Goal: Transaction & Acquisition: Register for event/course

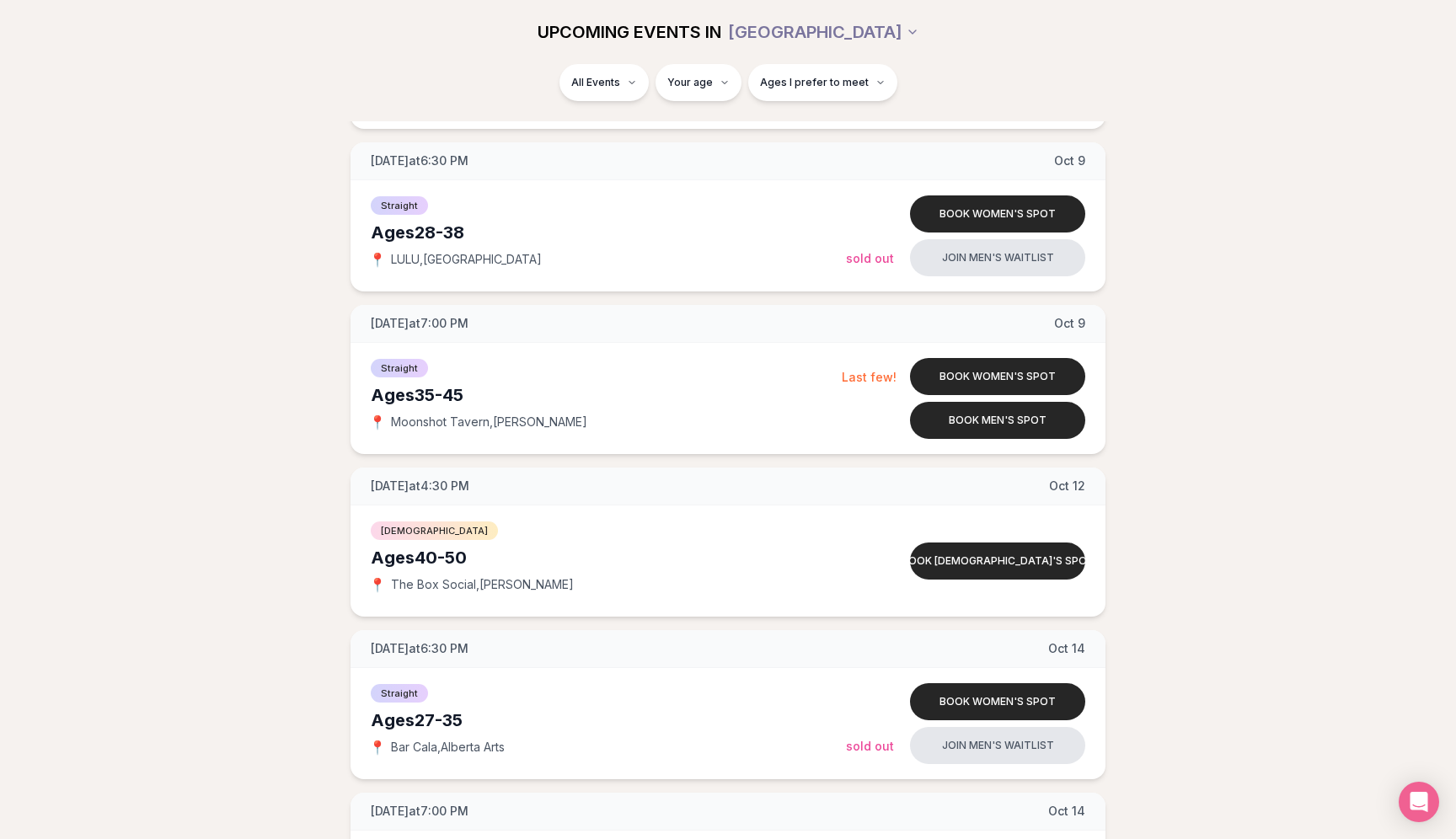
scroll to position [3626, 0]
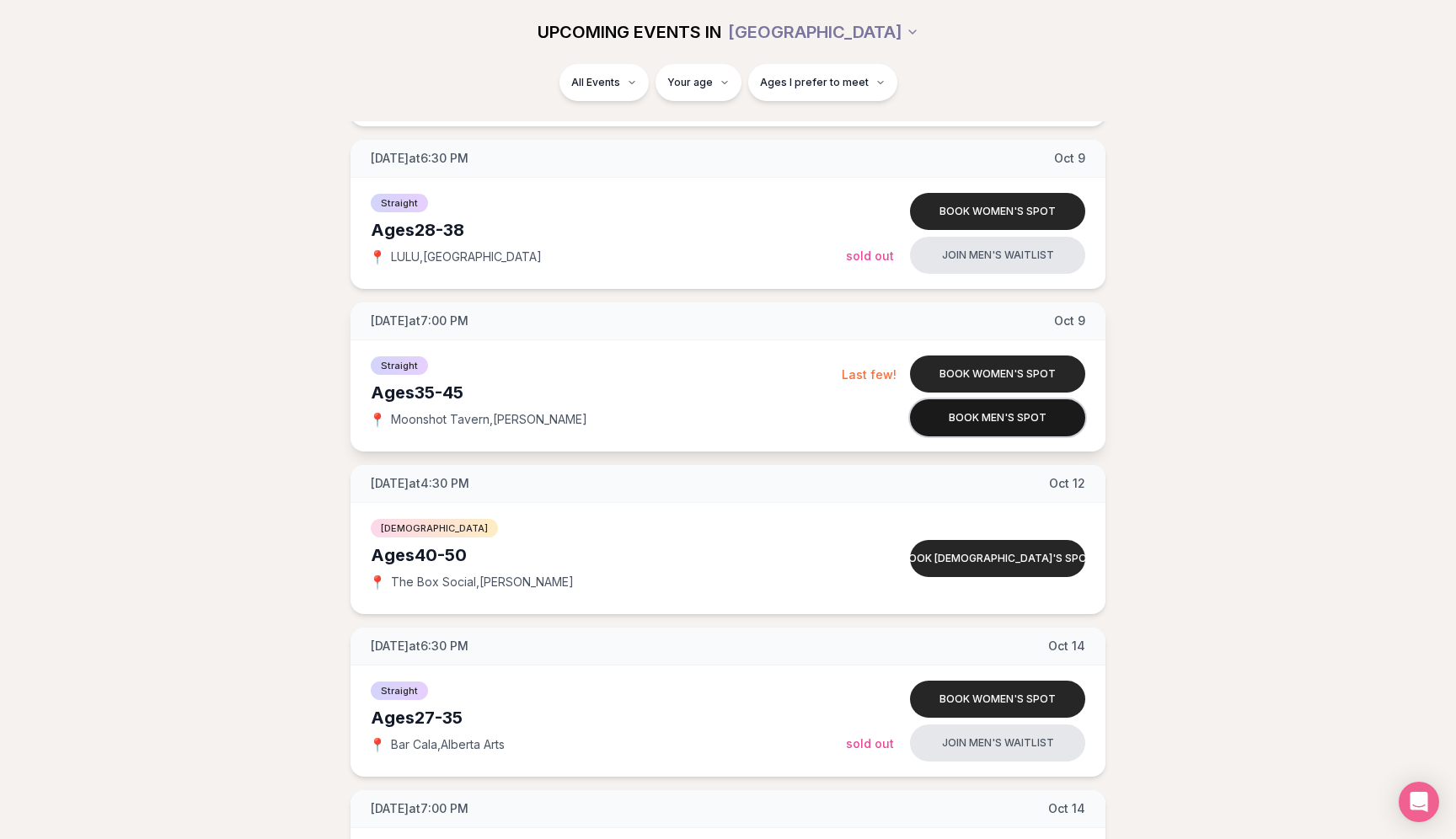
click at [947, 424] on button "Book men's spot" at bounding box center [997, 418] width 175 height 38
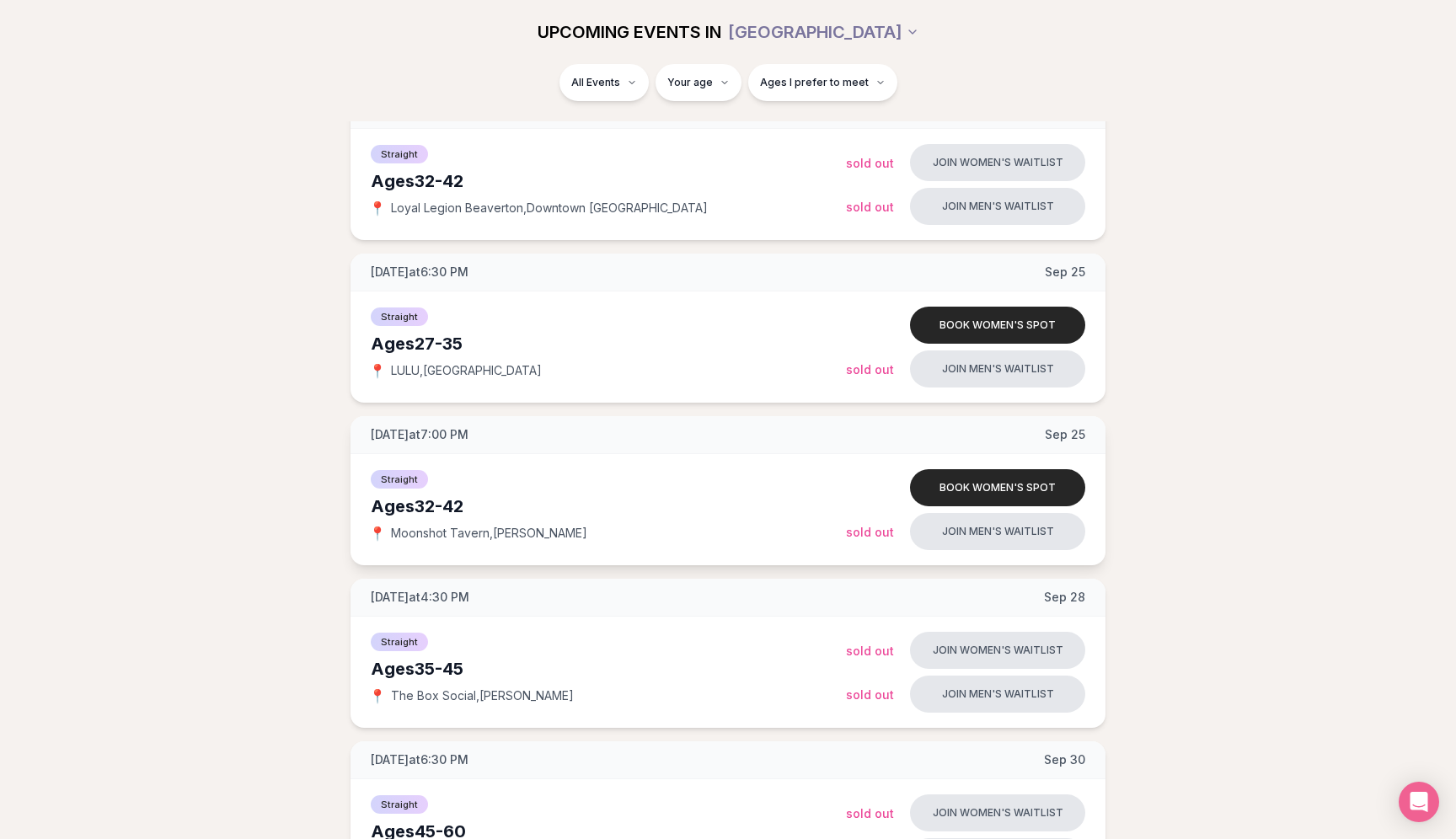
scroll to position [1081, 0]
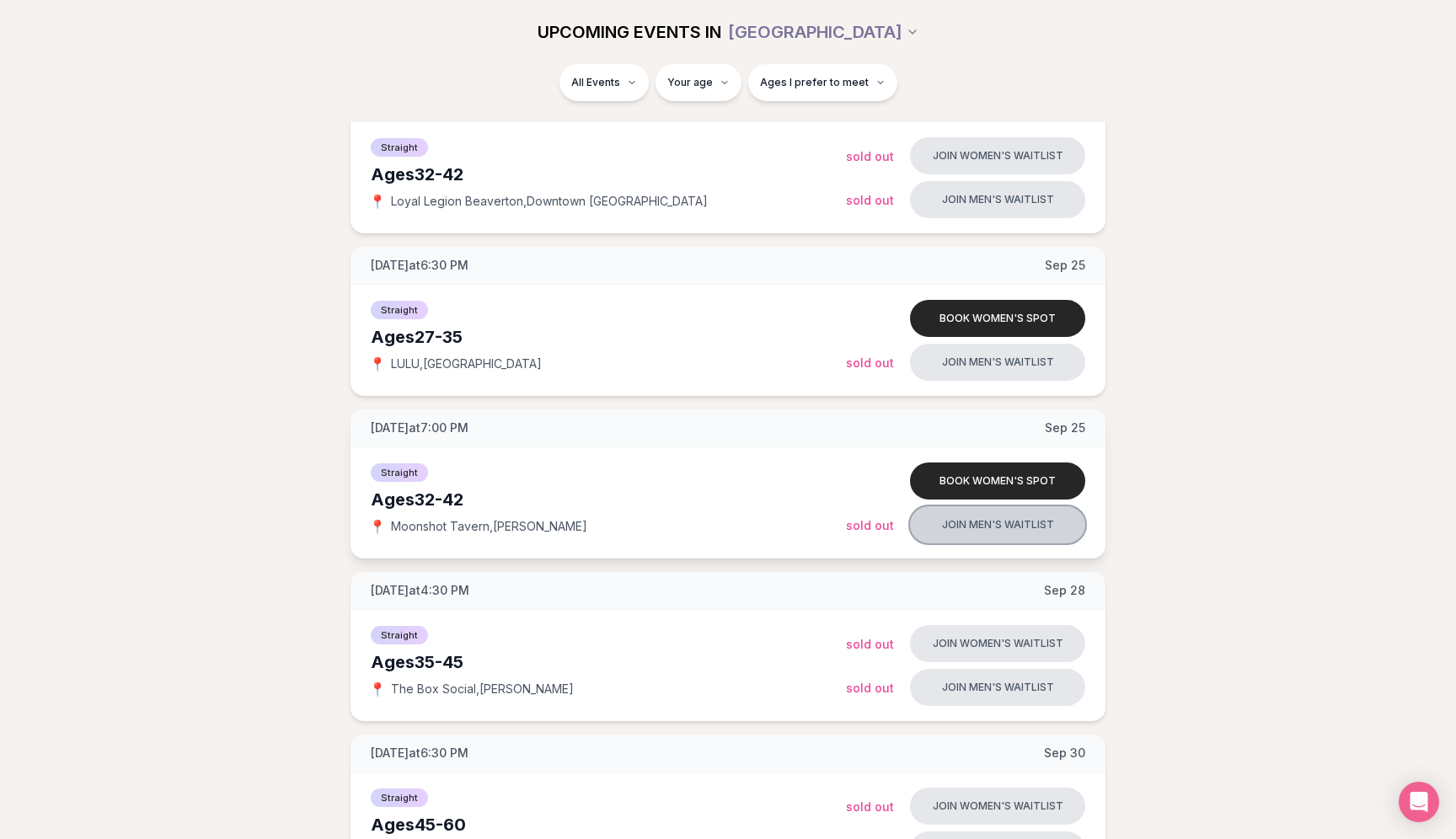
click at [974, 529] on button "Join men's waitlist" at bounding box center [997, 525] width 175 height 38
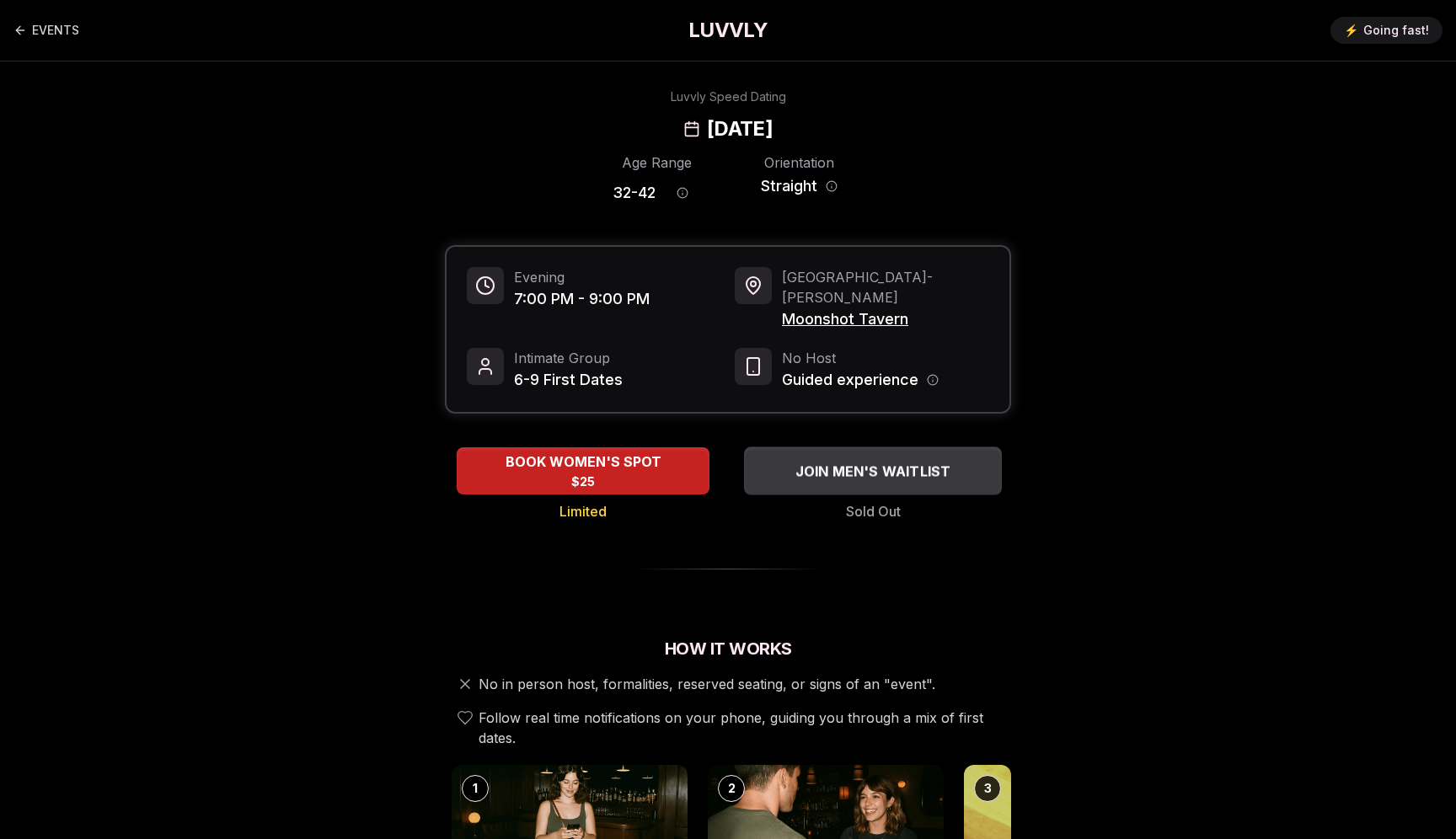
click at [785, 457] on div "JOIN MEN'S WAITLIST" at bounding box center [873, 471] width 258 height 28
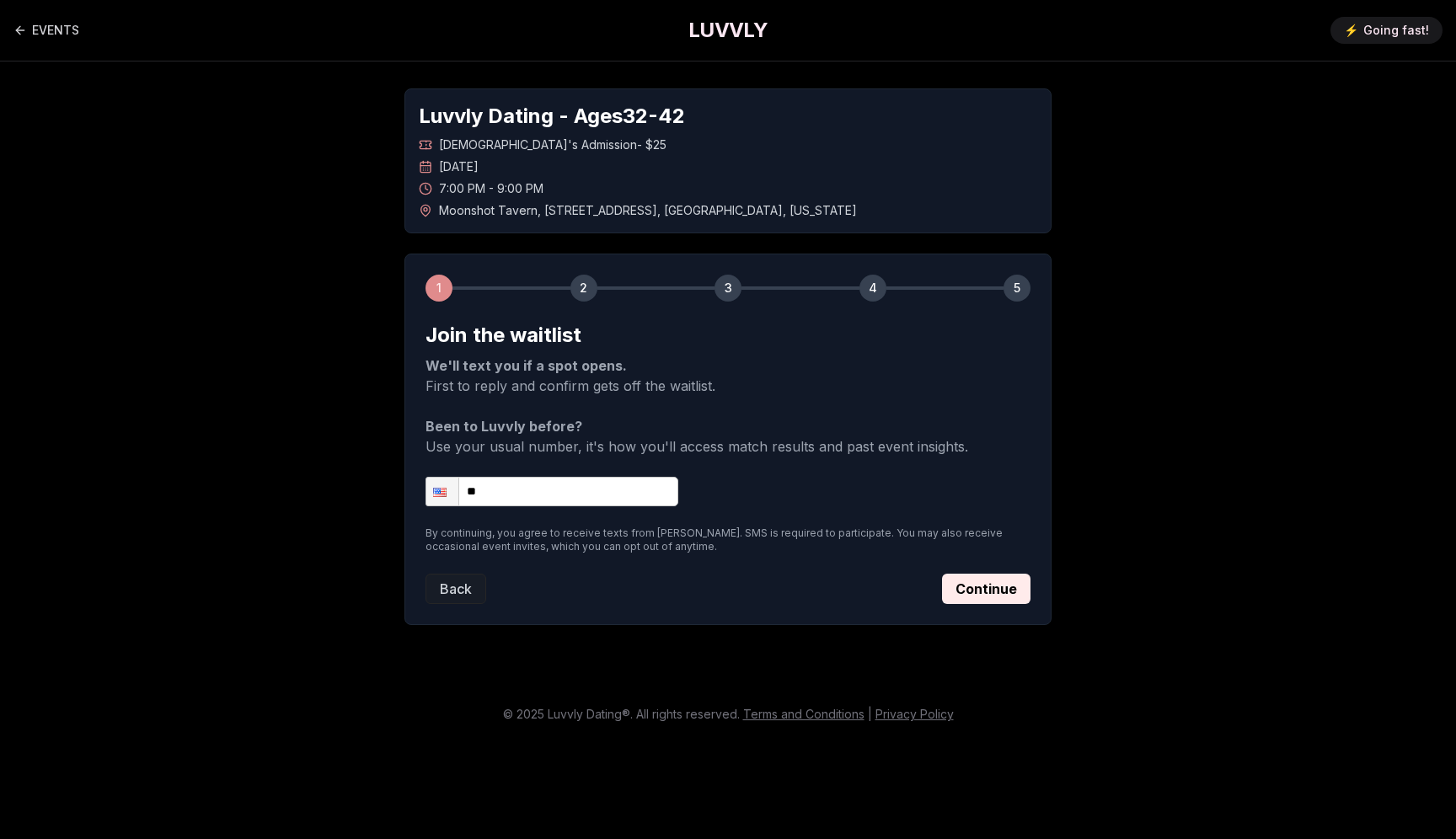
click at [659, 491] on input "**" at bounding box center [552, 492] width 253 height 30
type input "**********"
click at [987, 581] on button "Continue" at bounding box center [986, 589] width 88 height 31
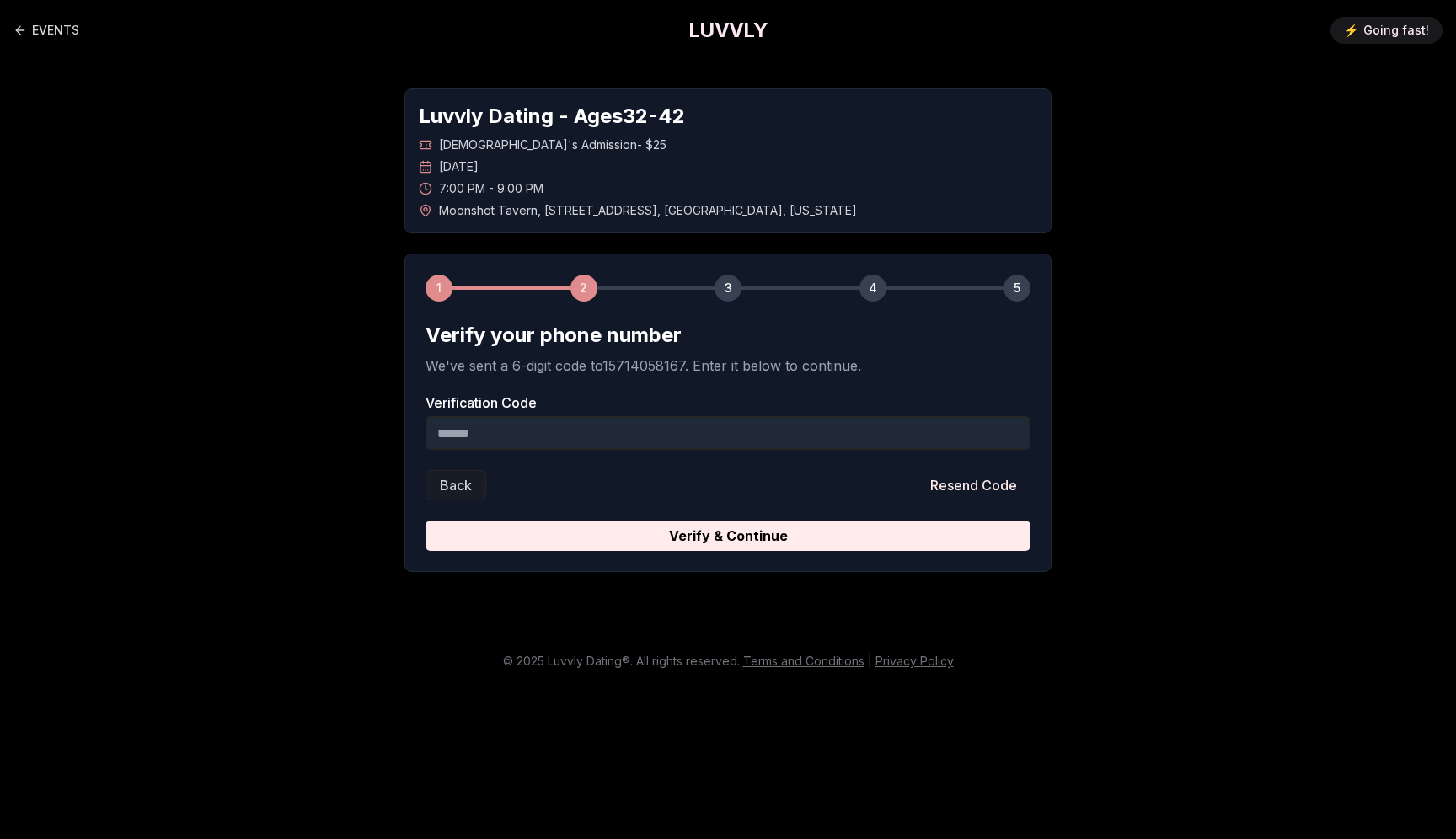
click at [668, 424] on input "Verification Code" at bounding box center [728, 433] width 605 height 34
paste input "******"
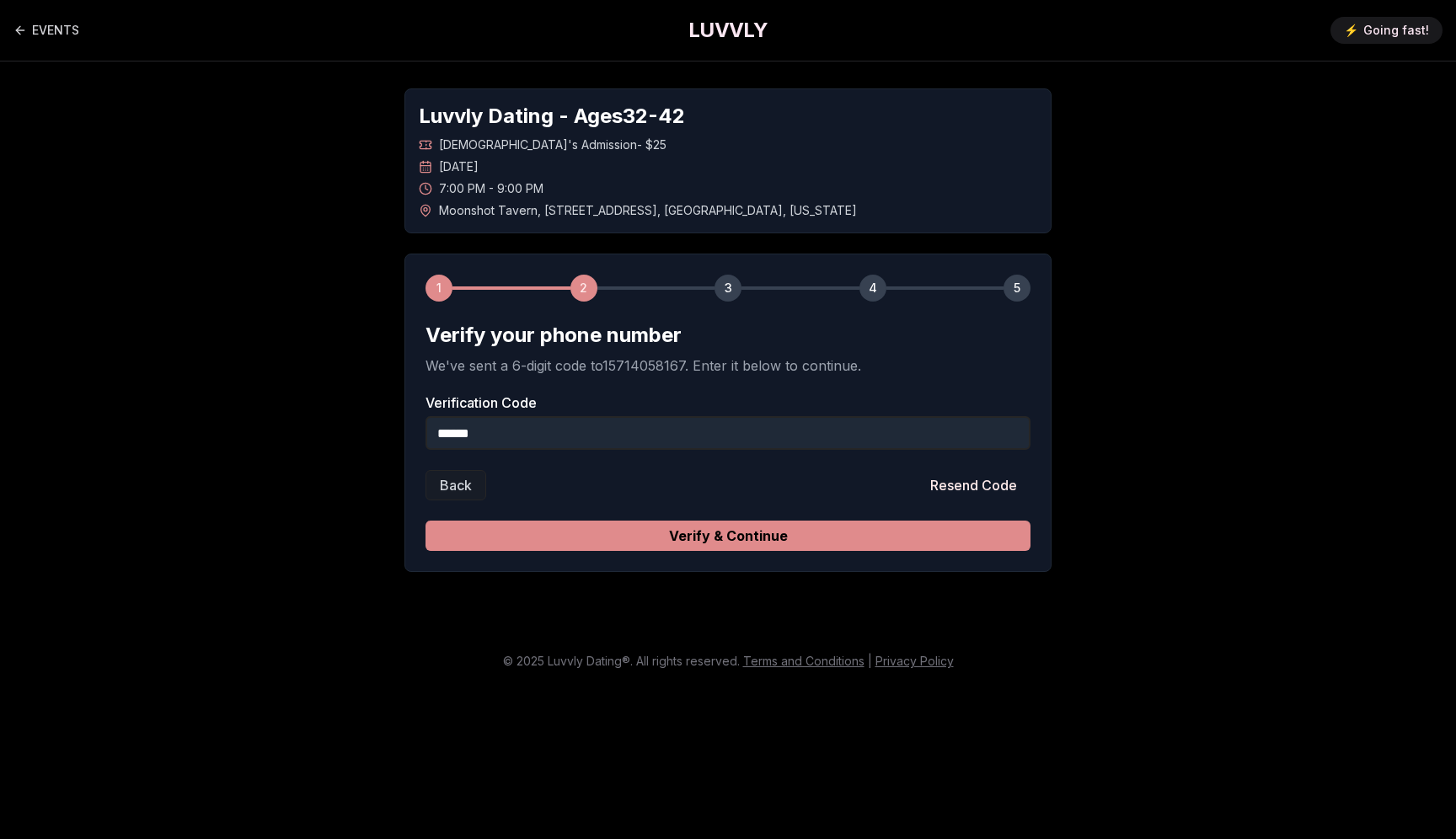
type input "******"
click at [973, 535] on button "Verify & Continue" at bounding box center [728, 535] width 605 height 31
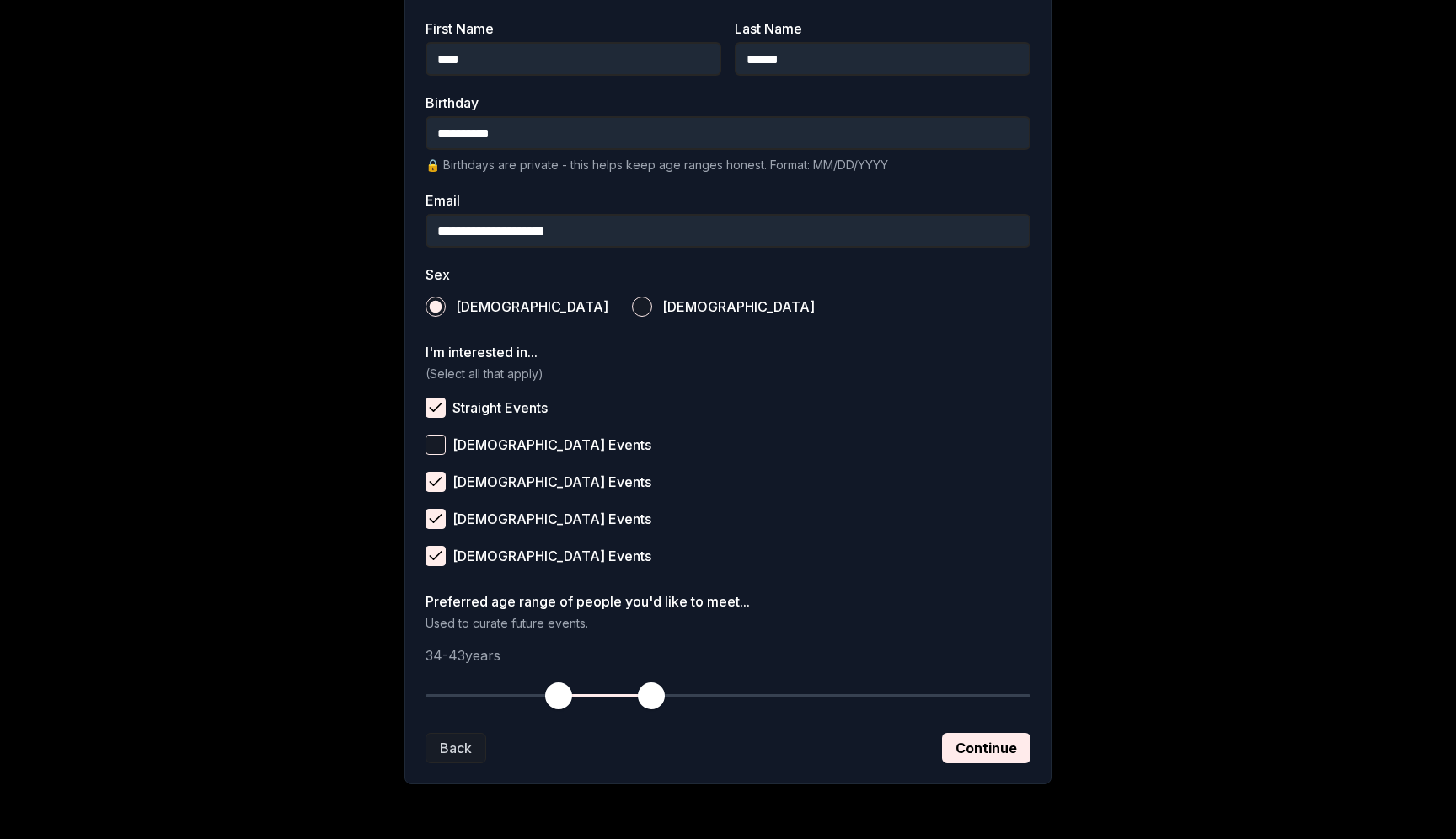
scroll to position [379, 0]
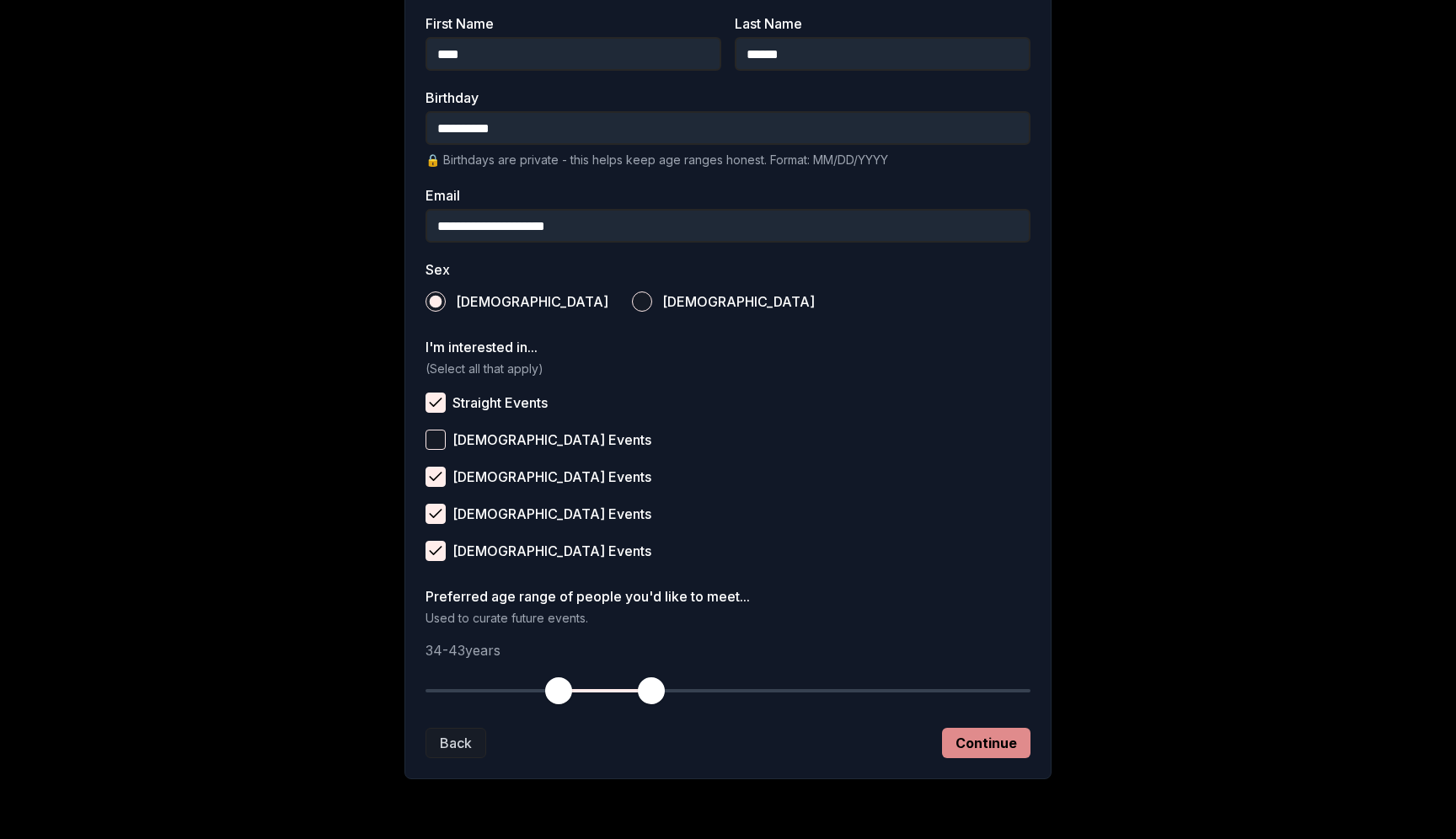
click at [1011, 733] on button "Continue" at bounding box center [986, 743] width 88 height 31
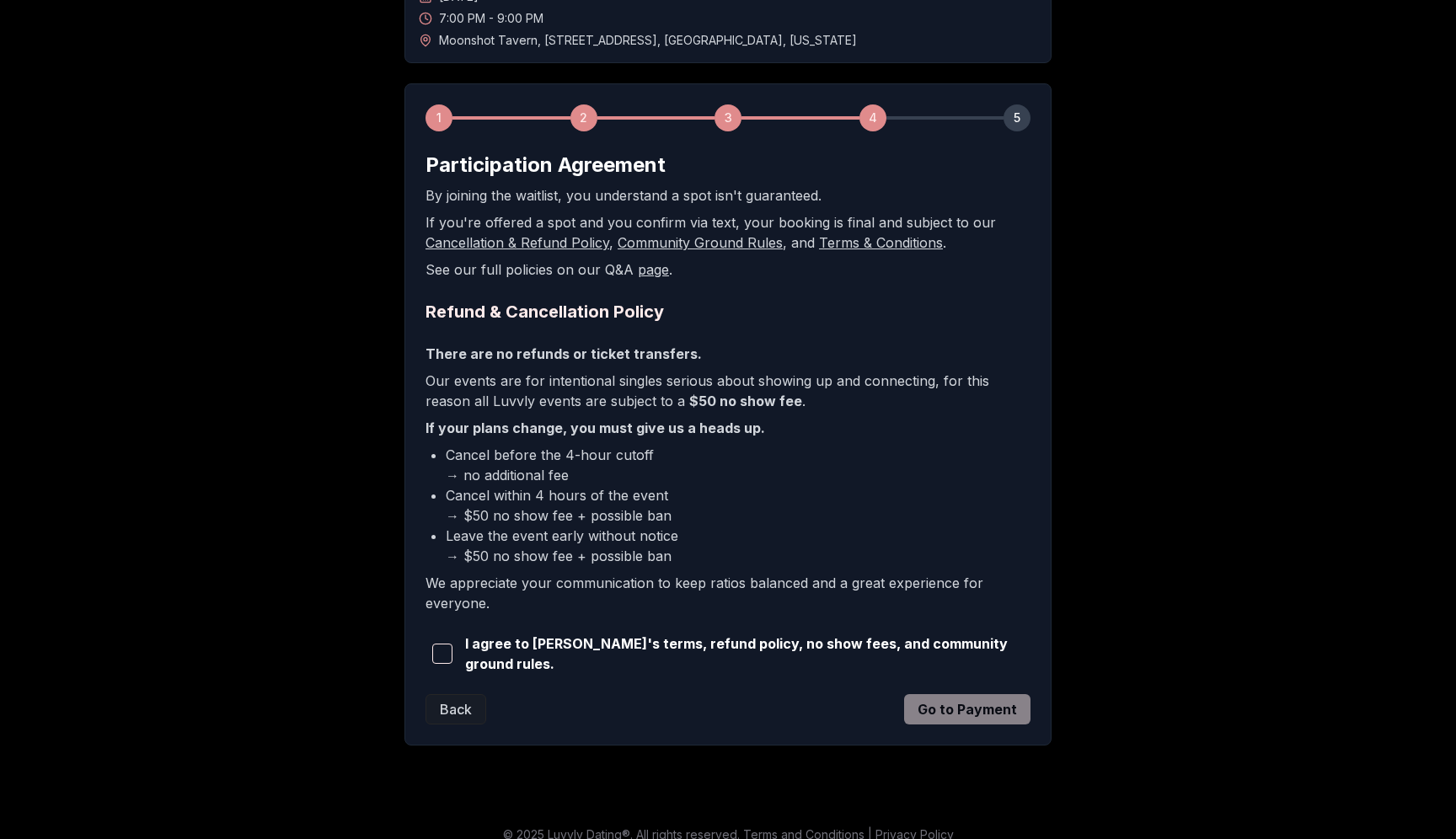
scroll to position [160, 0]
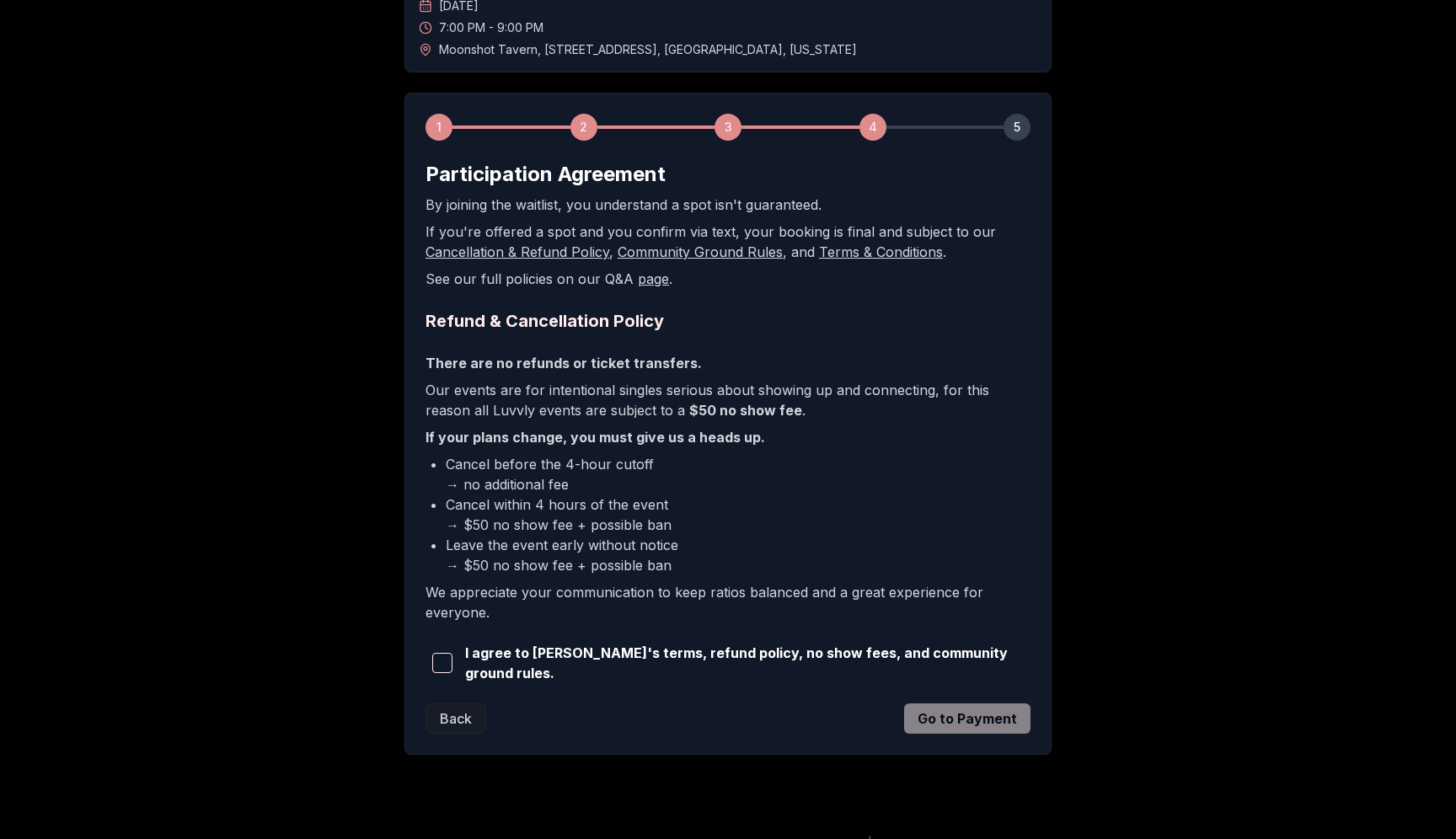
click at [448, 670] on span "button" at bounding box center [442, 663] width 20 height 20
click at [995, 720] on button "Go to Payment" at bounding box center [967, 719] width 126 height 31
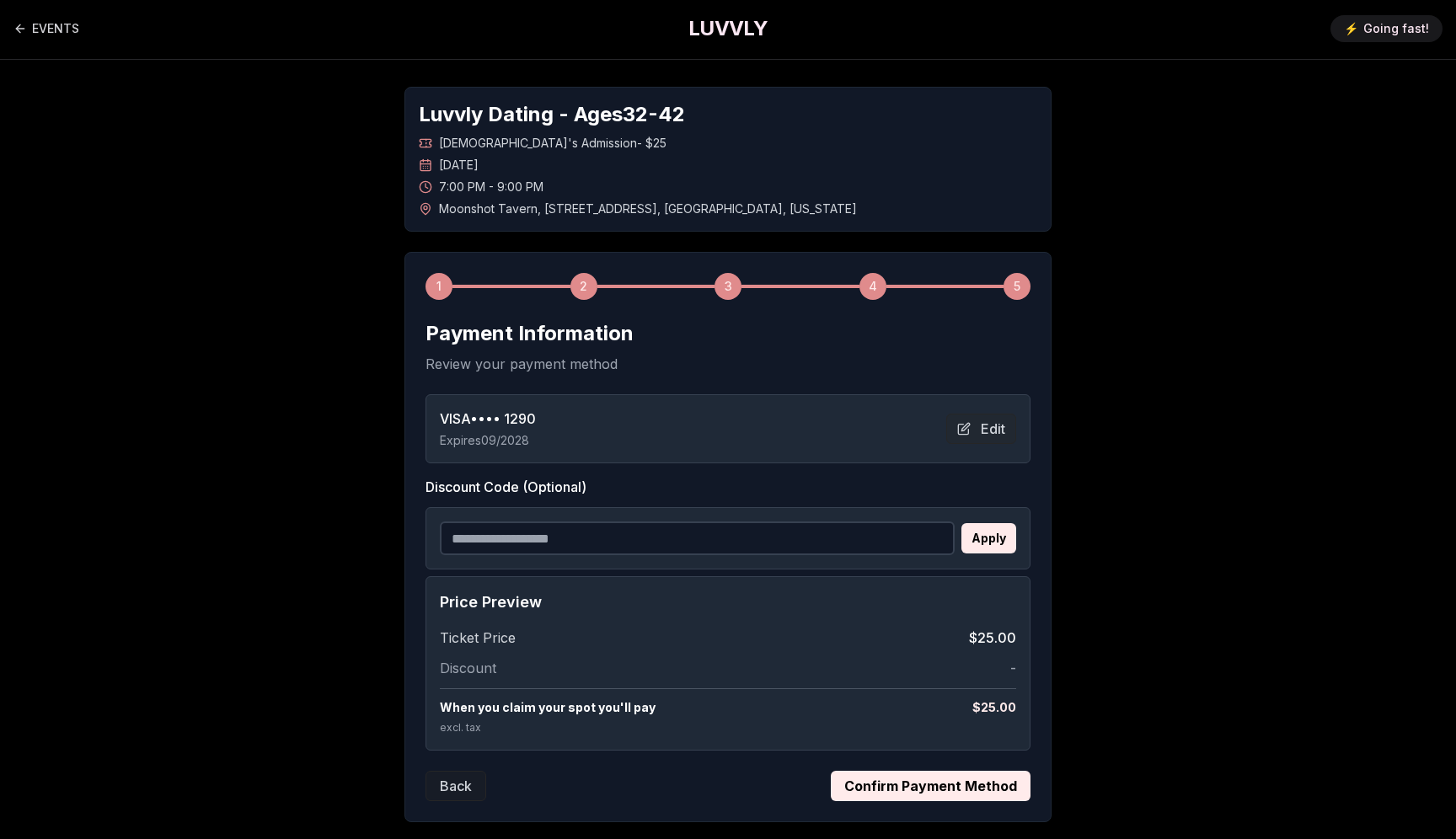
scroll to position [0, 0]
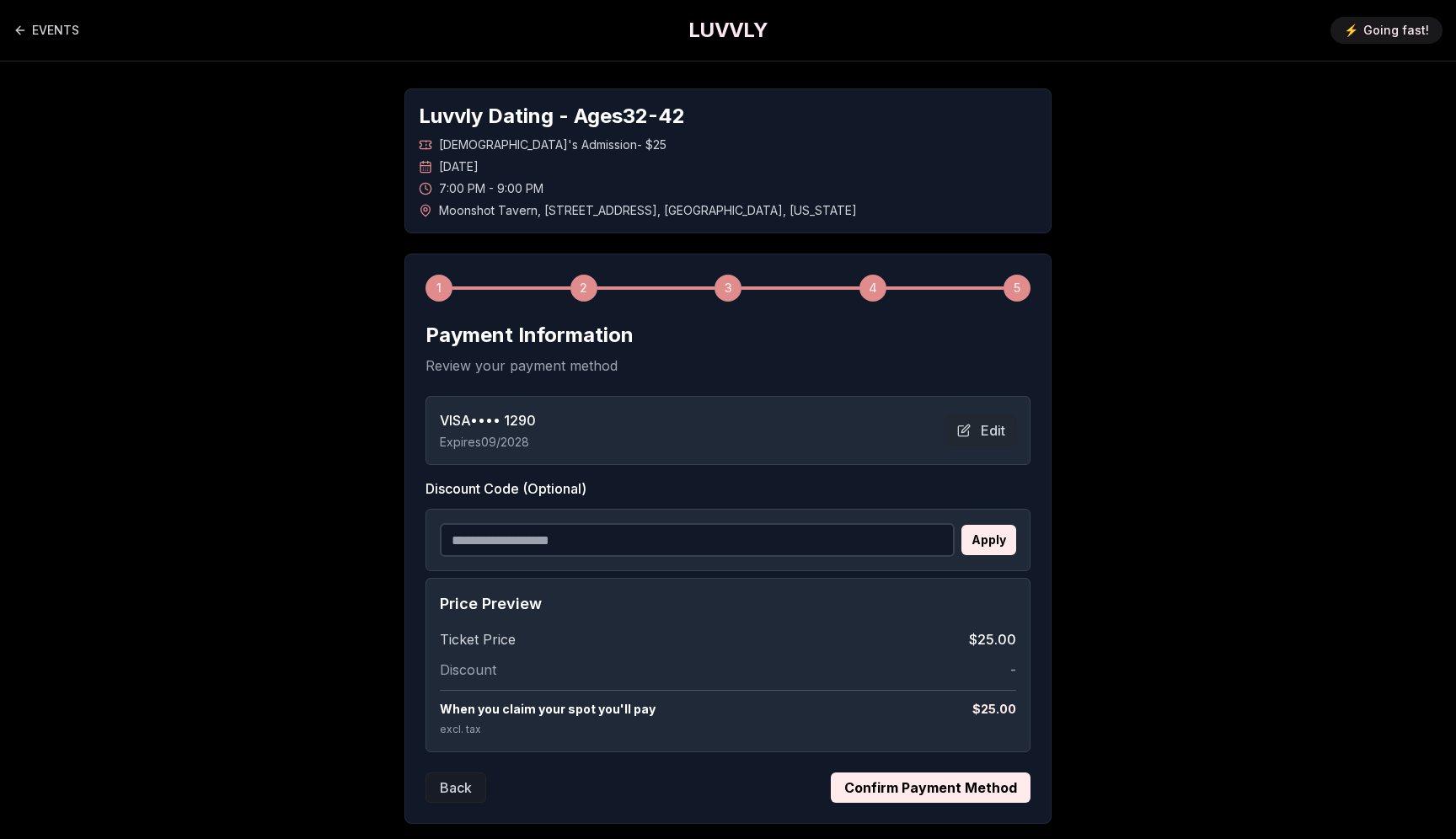
click at [928, 779] on button "Confirm Payment Method" at bounding box center [930, 788] width 200 height 31
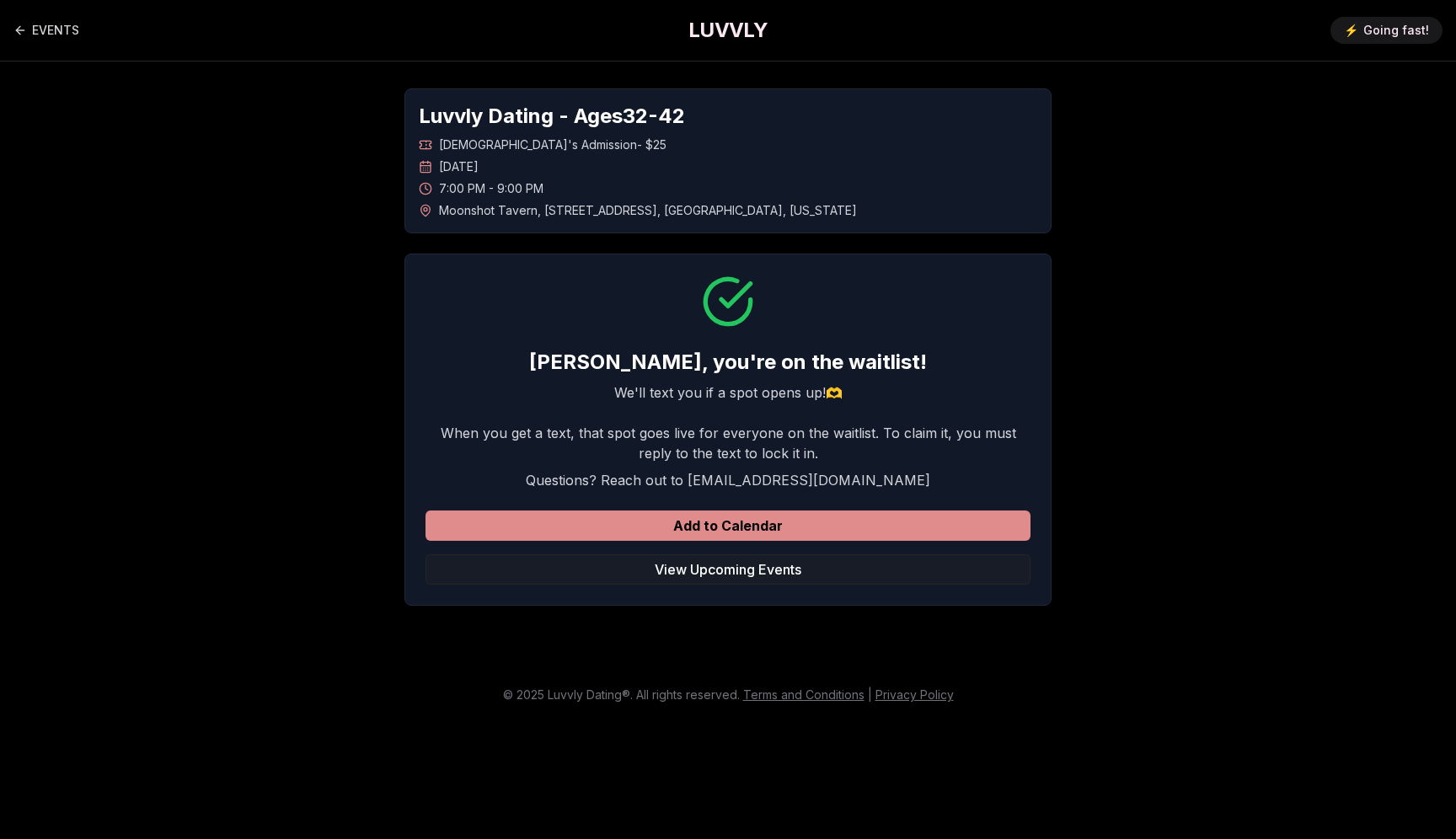
click at [768, 522] on button "Add to Calendar" at bounding box center [728, 525] width 605 height 31
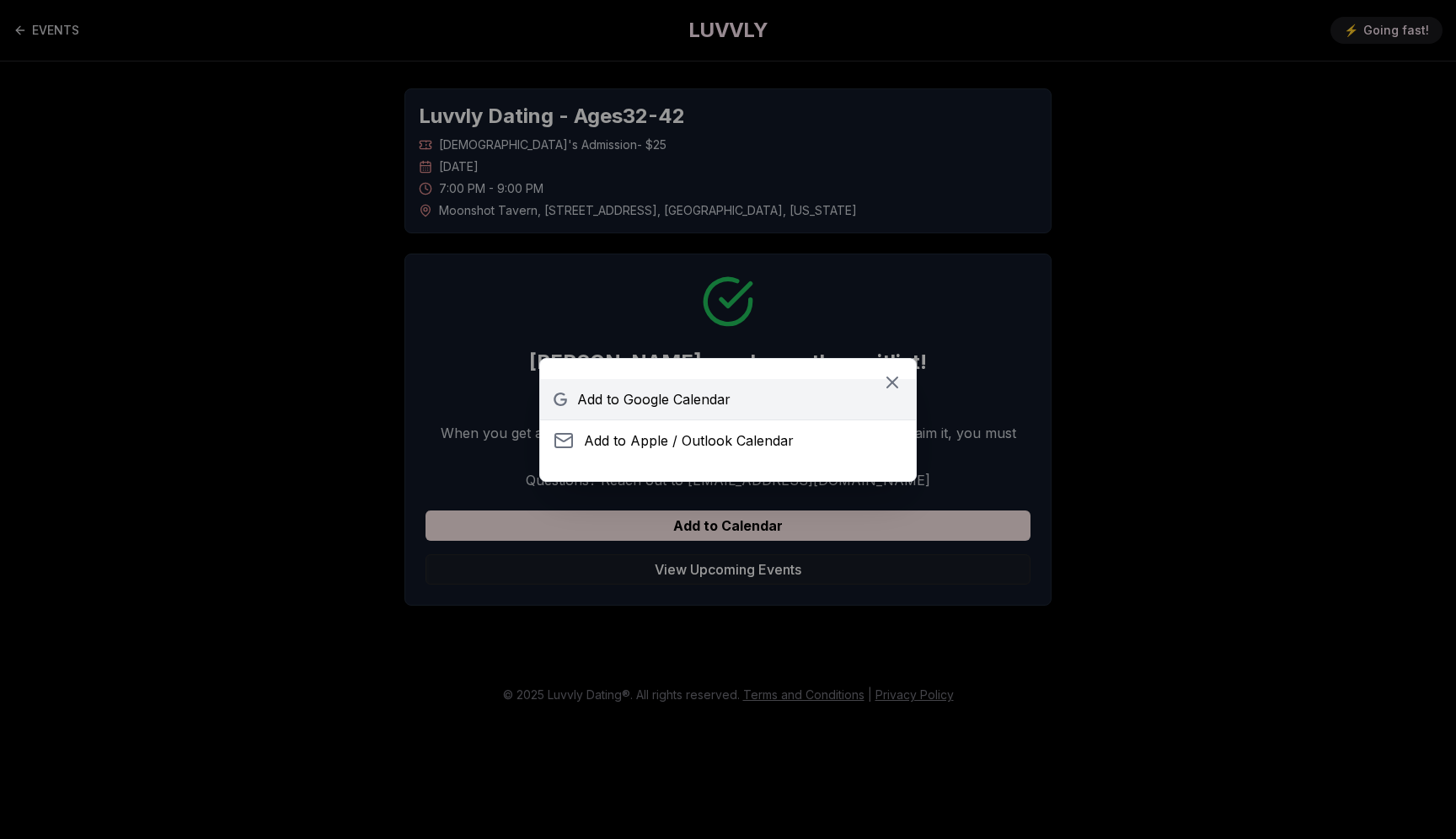
click at [666, 392] on span "Add to Google Calendar" at bounding box center [654, 399] width 154 height 20
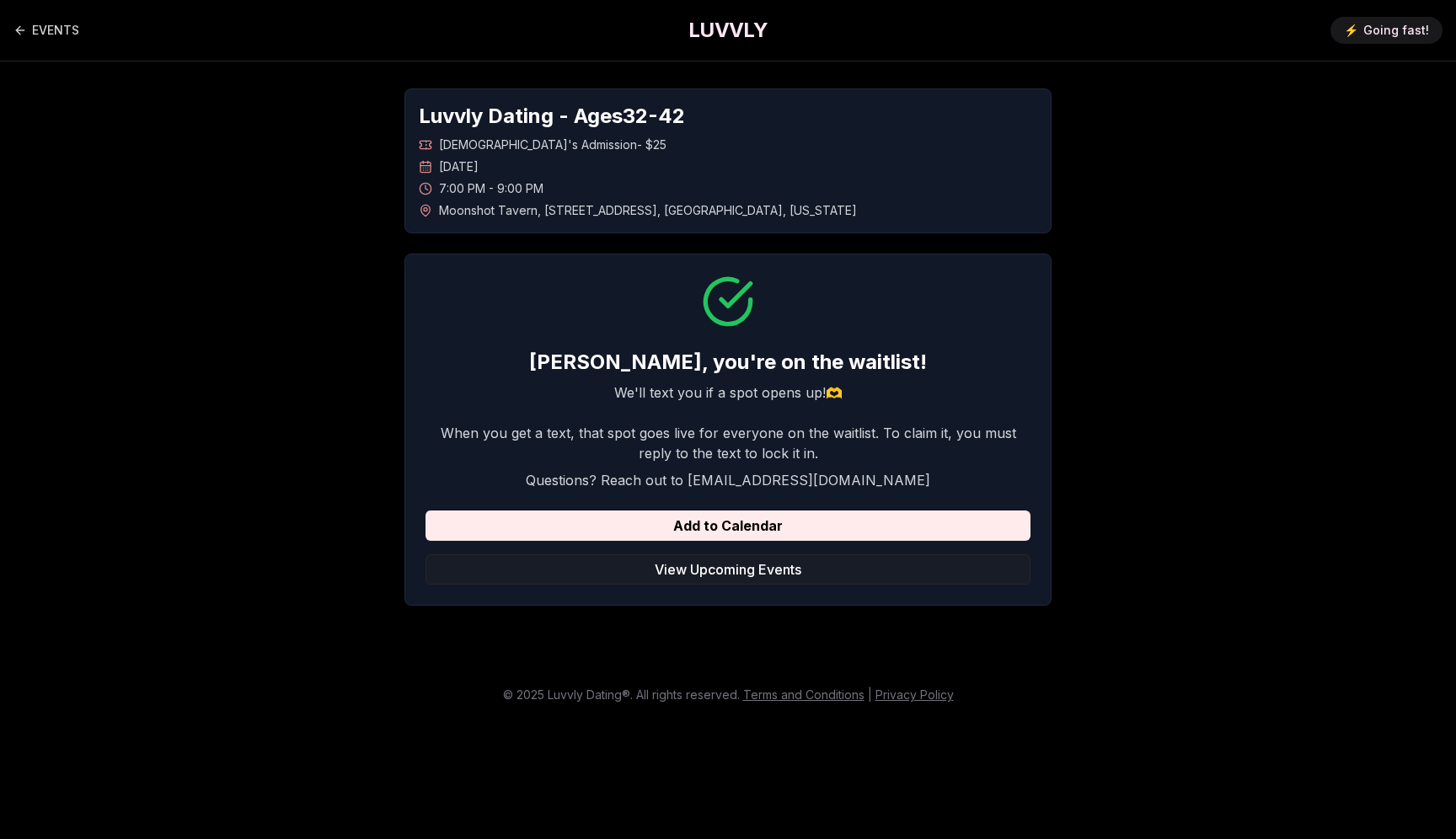
click at [743, 11] on div "EVENTS LUVVLY ⚡️ Going fast!" at bounding box center [728, 31] width 1456 height 61
click at [733, 27] on h1 "LUVVLY" at bounding box center [728, 30] width 79 height 27
click at [753, 581] on button "View Upcoming Events" at bounding box center [728, 570] width 605 height 31
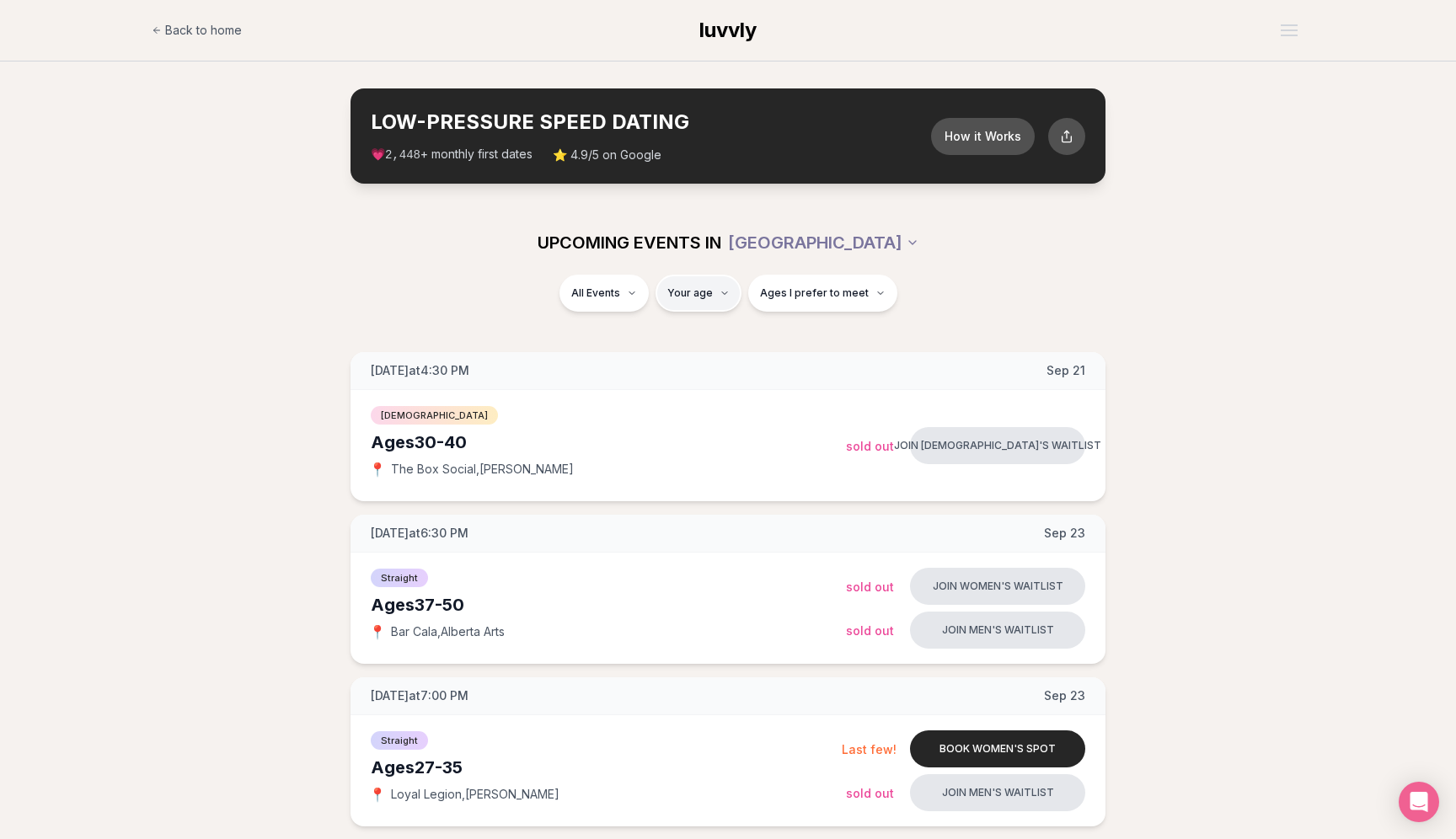
click at [615, 408] on div "[DEMOGRAPHIC_DATA] ( 1 )" at bounding box center [626, 412] width 161 height 38
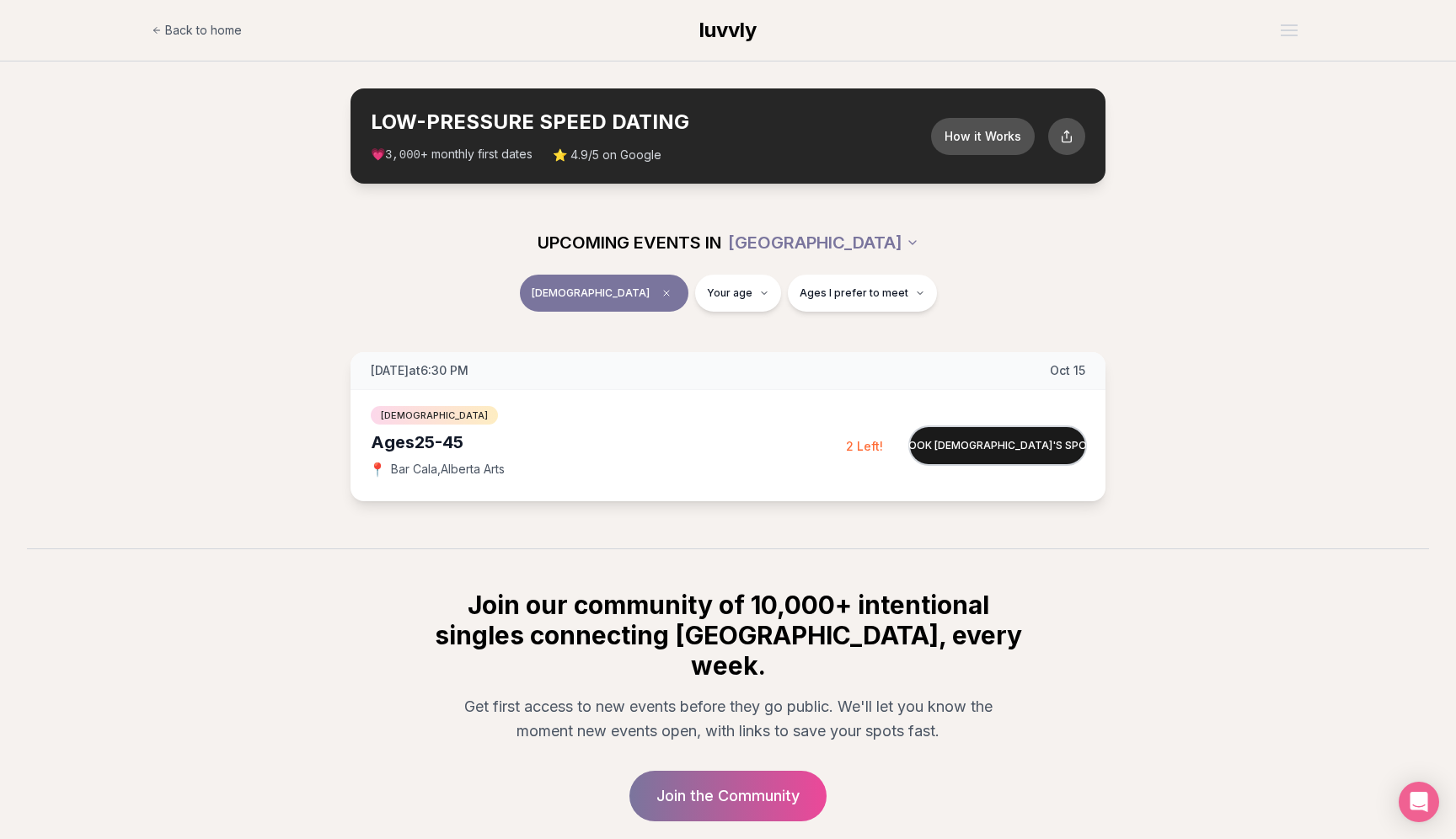
click at [989, 443] on button "Book [DEMOGRAPHIC_DATA]'s spot" at bounding box center [997, 446] width 175 height 38
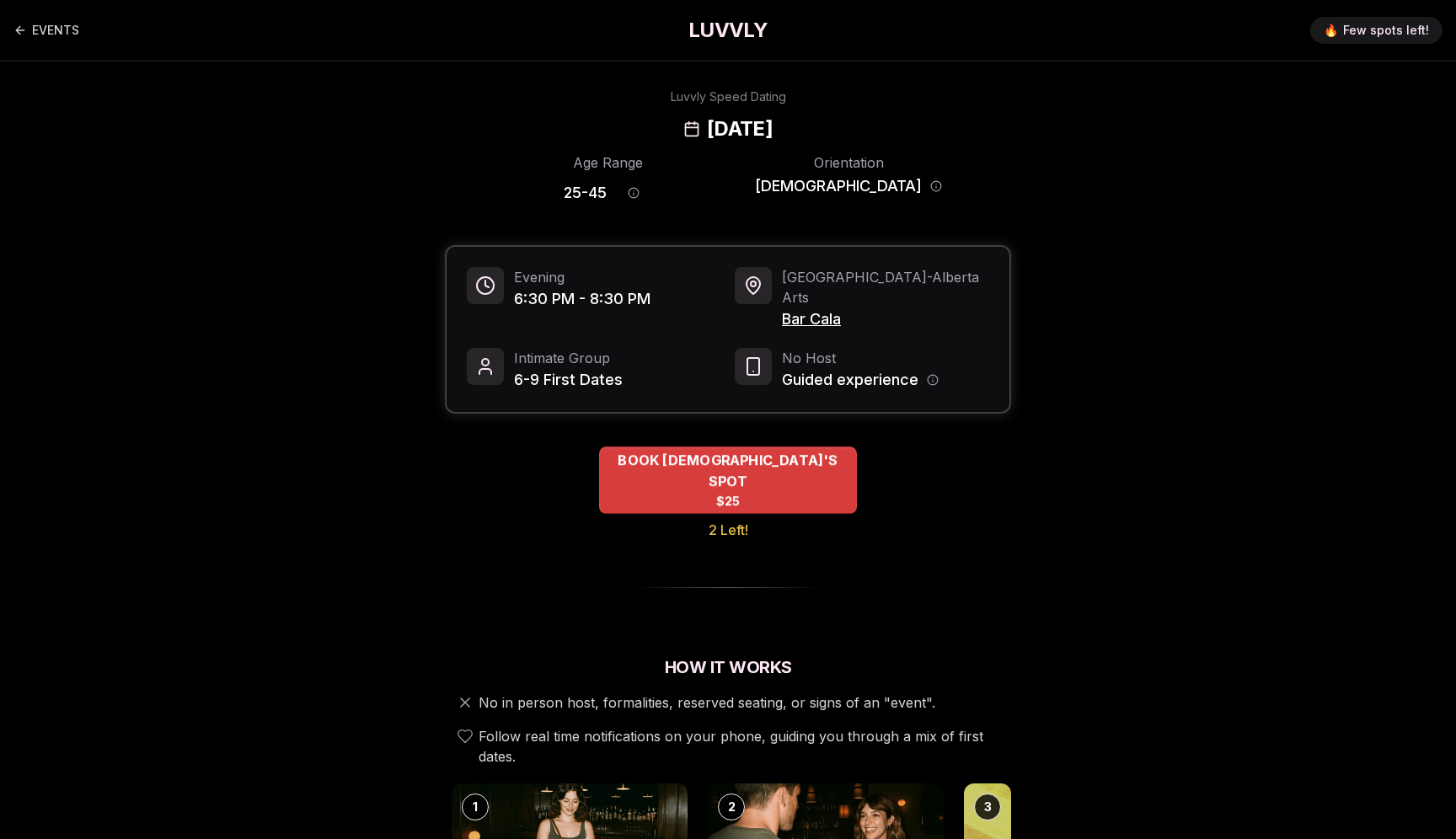
click at [795, 450] on span "BOOK [DEMOGRAPHIC_DATA]'S SPOT" at bounding box center [728, 470] width 258 height 41
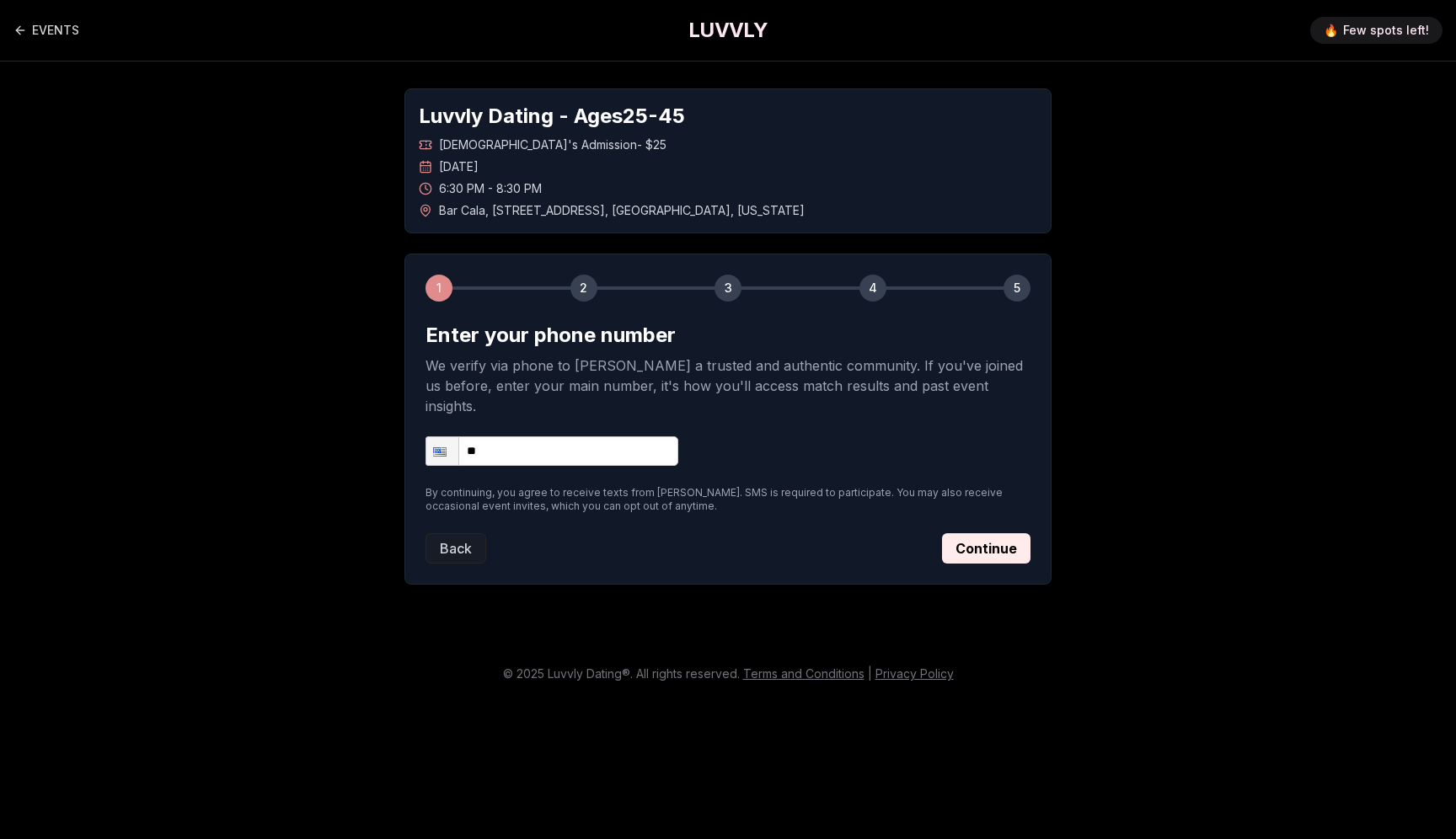
click at [630, 436] on input "**" at bounding box center [552, 451] width 253 height 30
type input "**********"
click at [790, 365] on p "We verify via phone to [PERSON_NAME] a trusted and authentic community. If you'…" at bounding box center [728, 386] width 605 height 61
click at [989, 533] on button "Continue" at bounding box center [986, 548] width 88 height 31
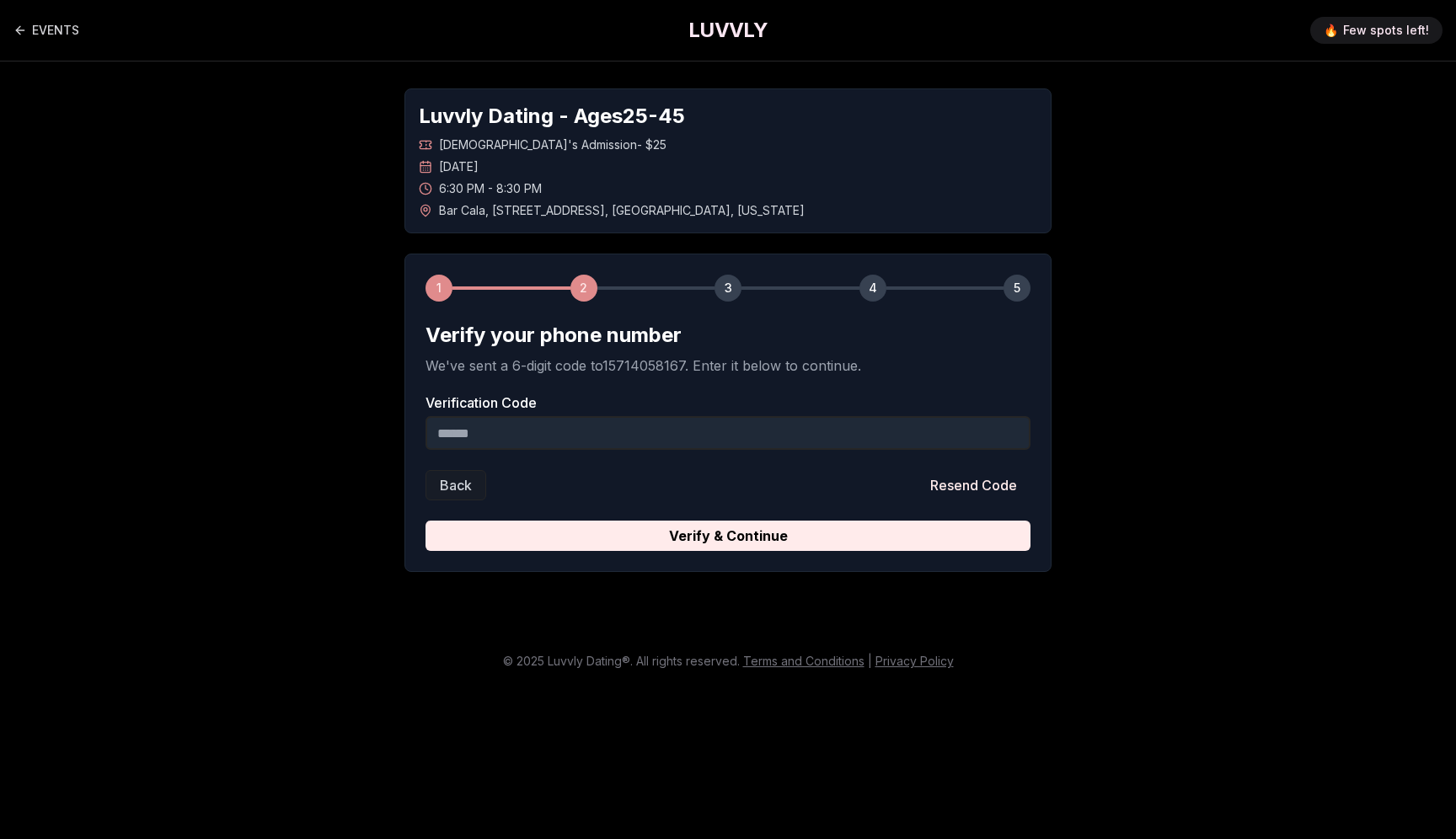
click at [730, 436] on input "Verification Code" at bounding box center [728, 433] width 605 height 34
paste input "******"
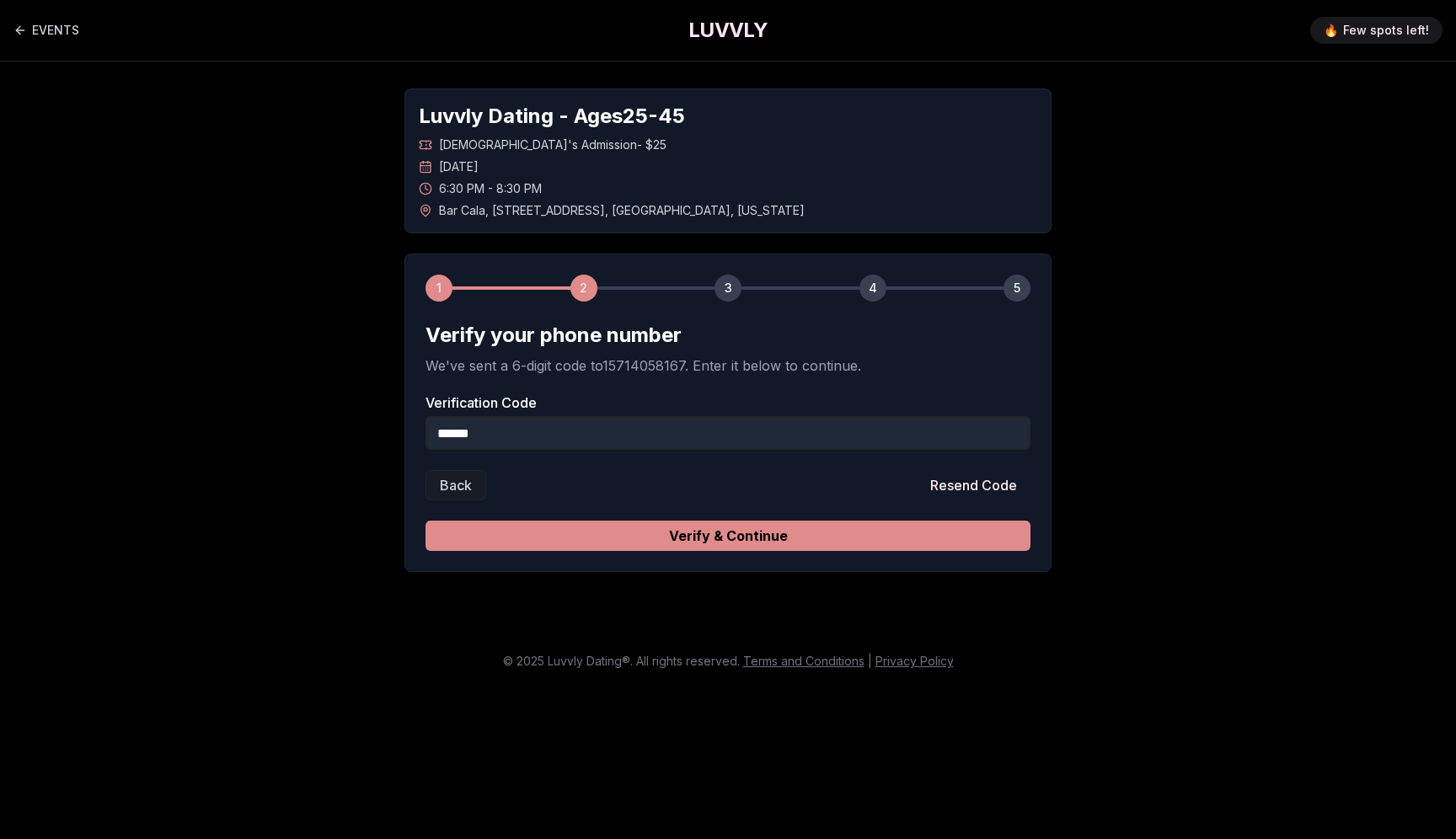
type input "******"
click at [790, 544] on button "Verify & Continue" at bounding box center [728, 535] width 605 height 31
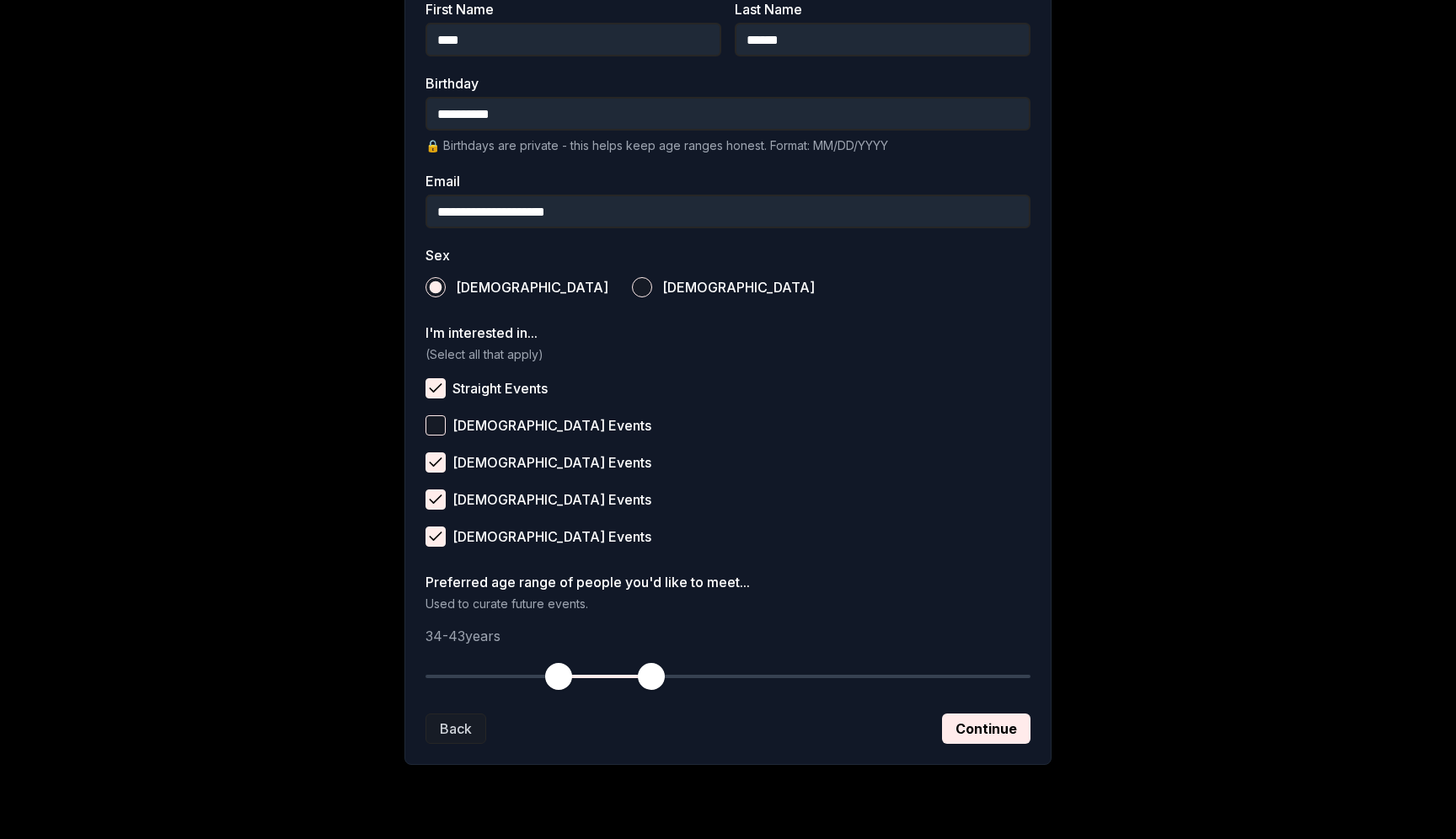
scroll to position [431, 0]
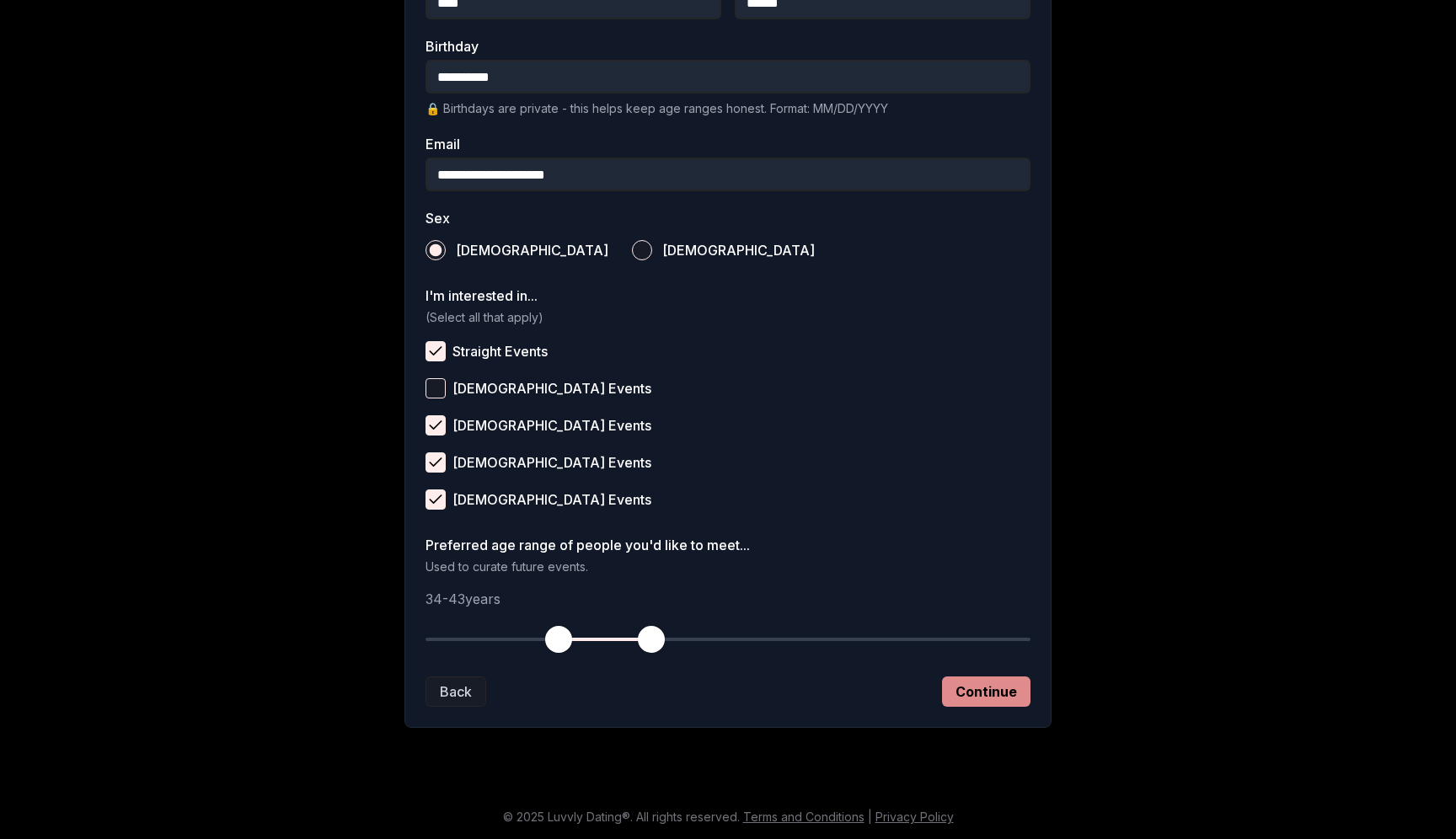
click at [996, 683] on button "Continue" at bounding box center [986, 692] width 88 height 31
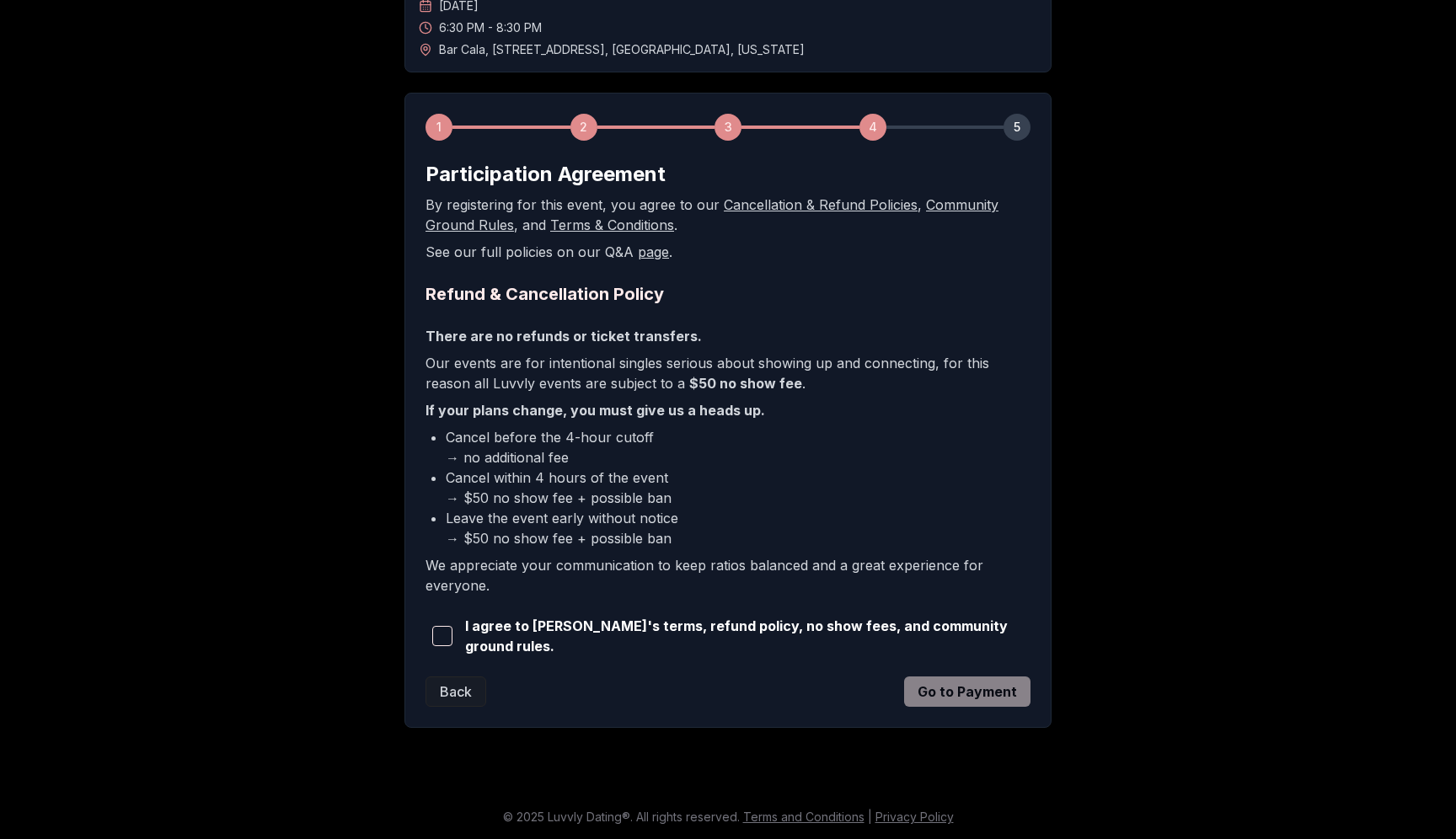
scroll to position [159, 0]
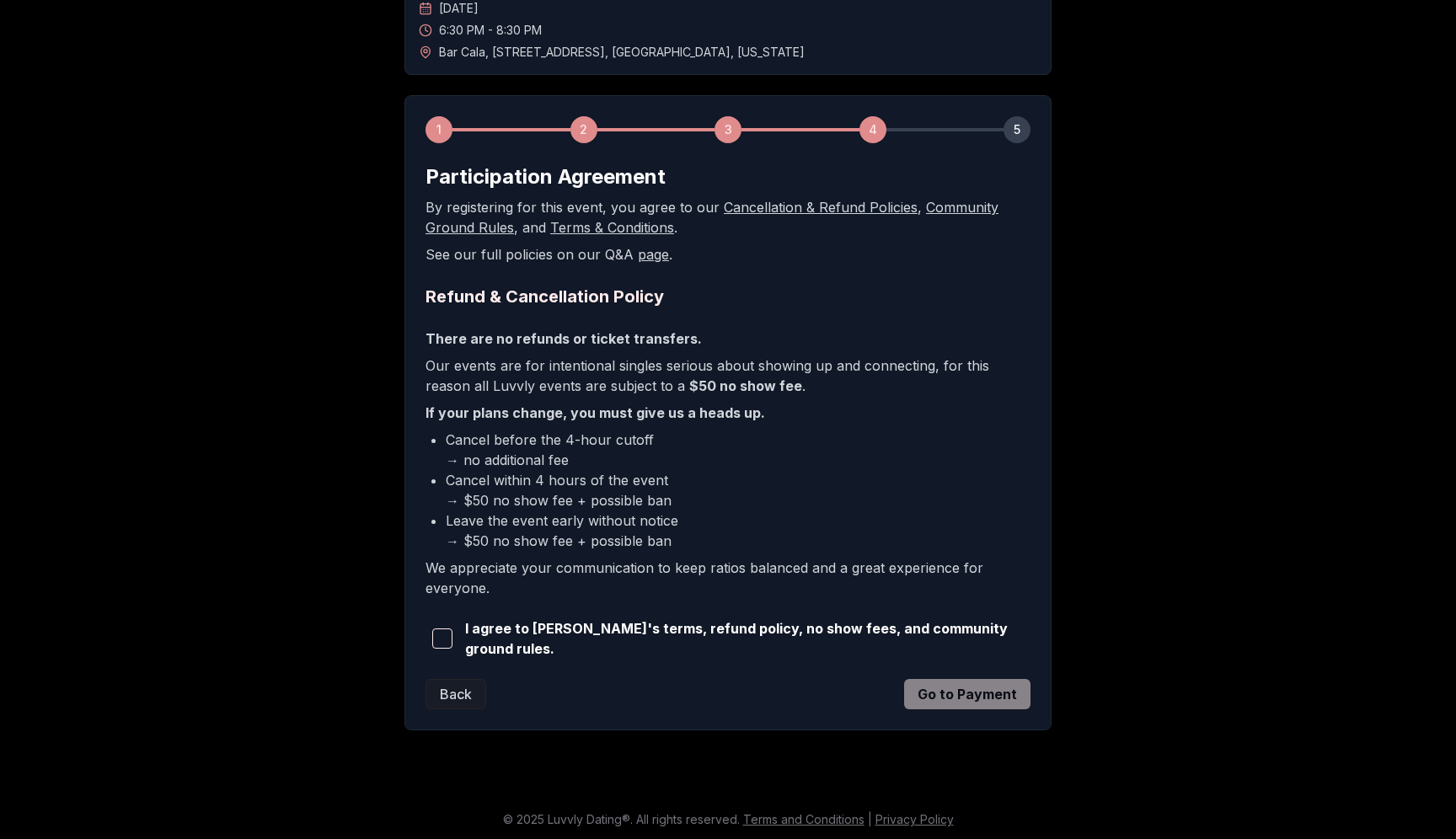
click at [448, 646] on span "button" at bounding box center [442, 638] width 20 height 20
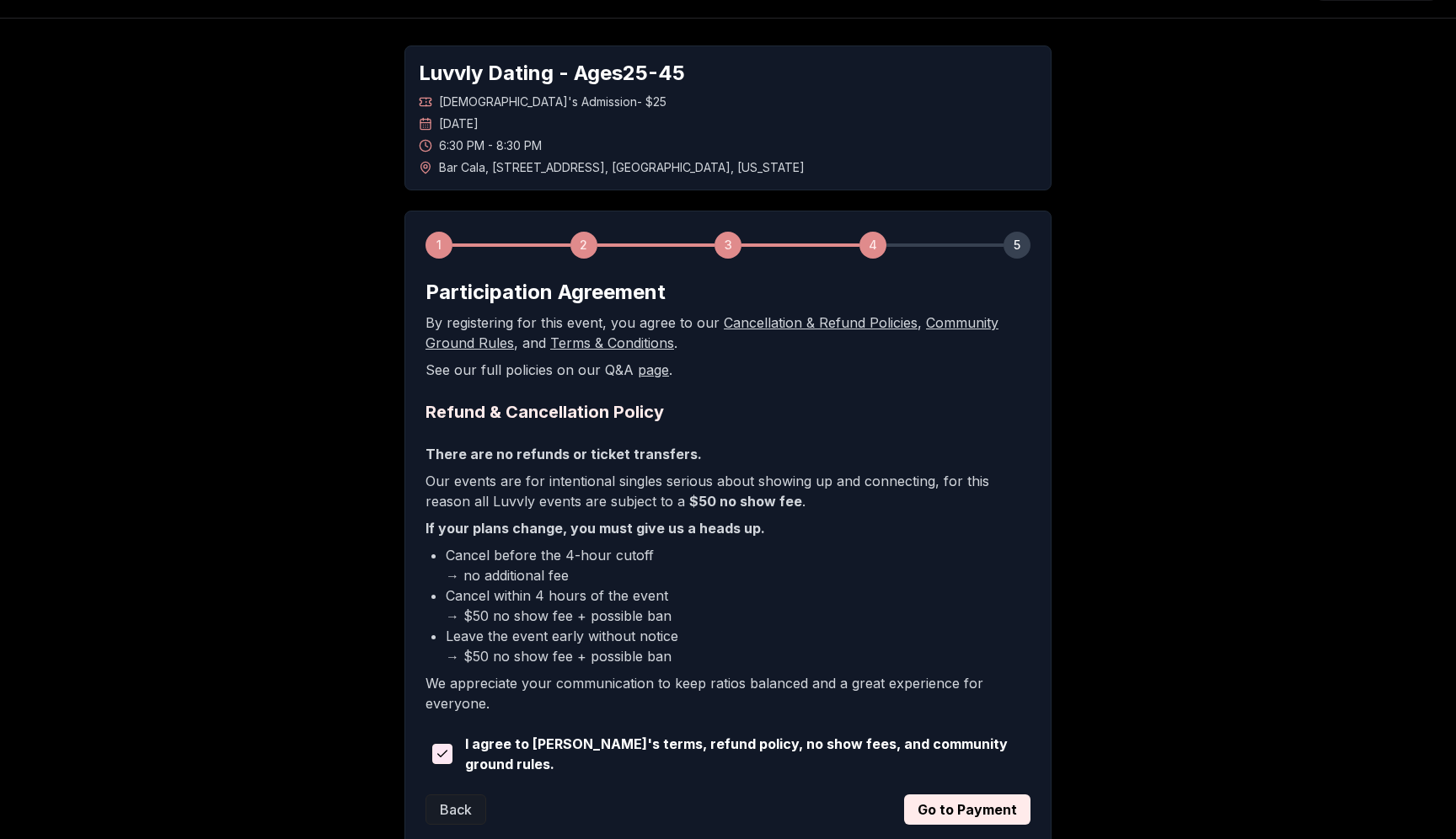
scroll to position [46, 0]
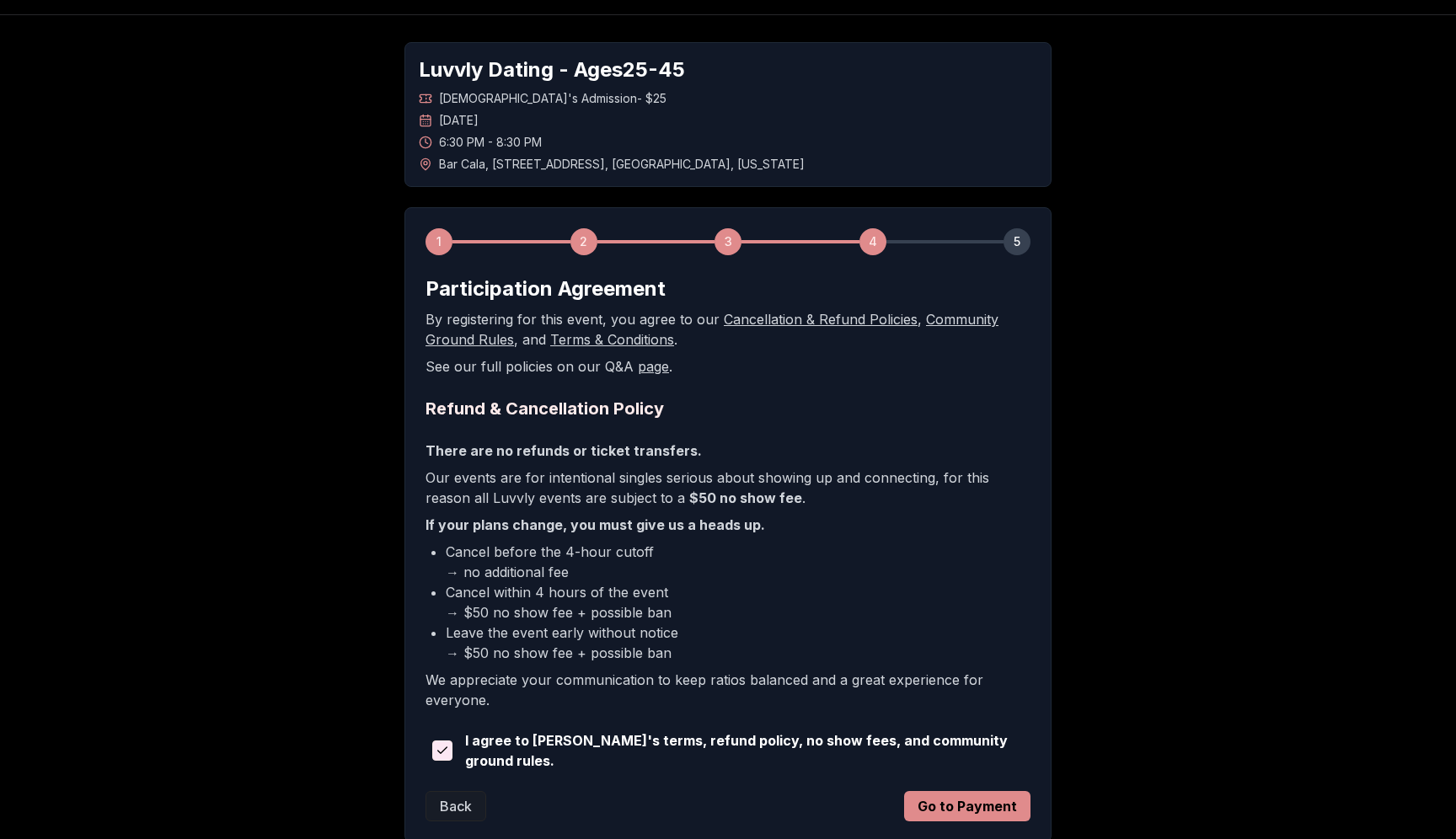
click at [942, 814] on button "Go to Payment" at bounding box center [967, 806] width 126 height 31
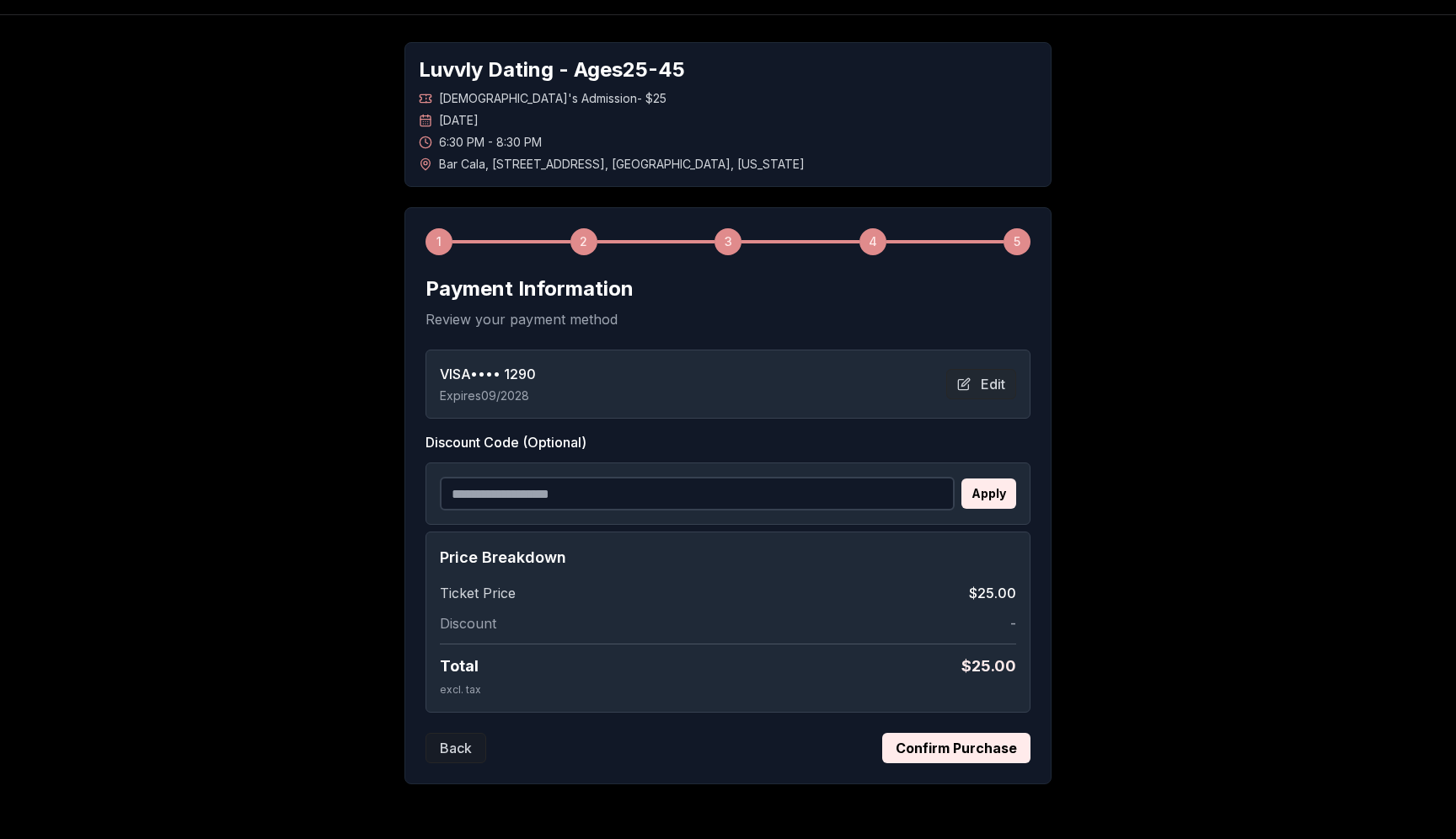
click at [992, 754] on button "Confirm Purchase" at bounding box center [956, 747] width 148 height 31
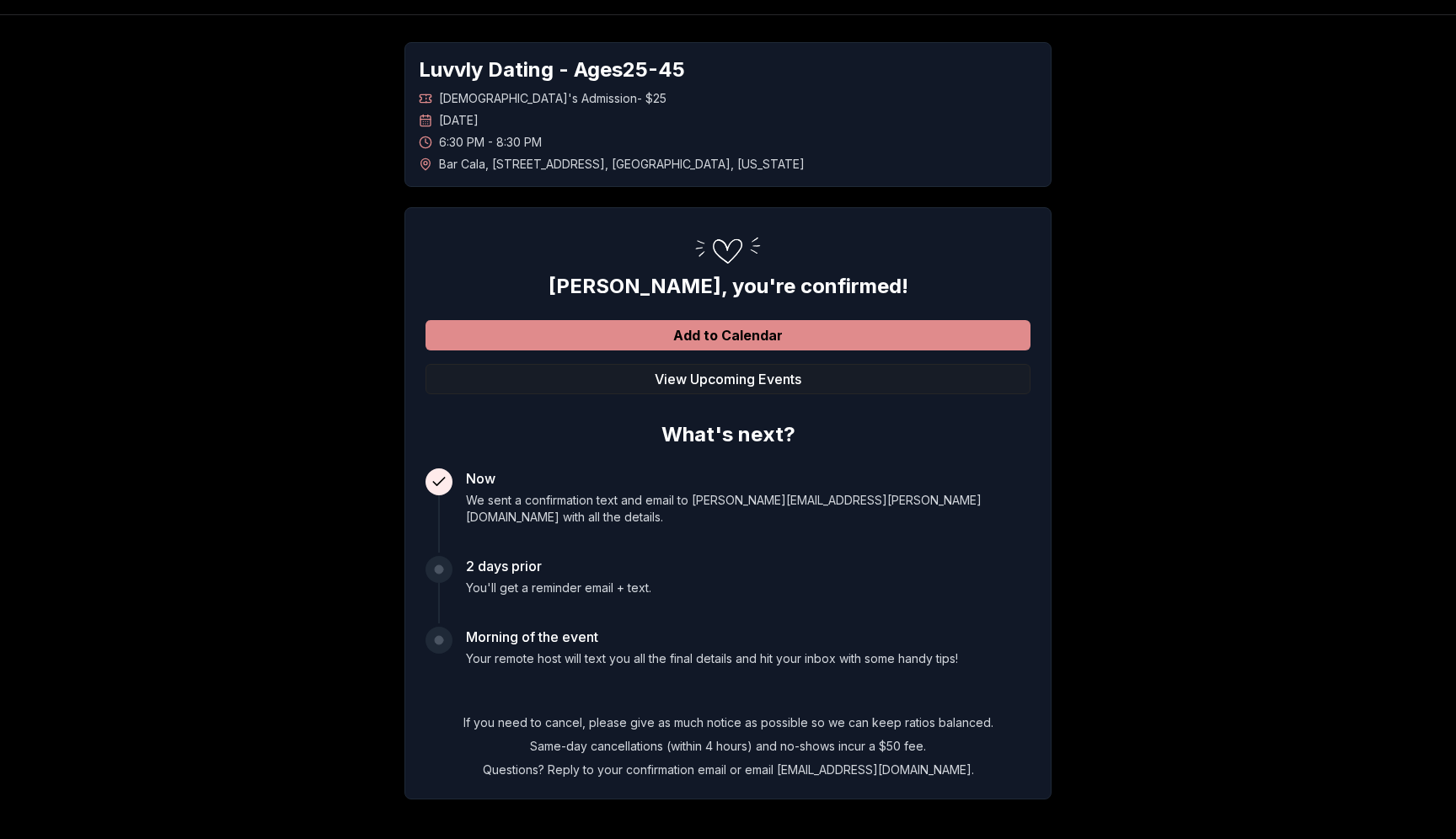
click at [886, 337] on button "Add to Calendar" at bounding box center [728, 335] width 605 height 31
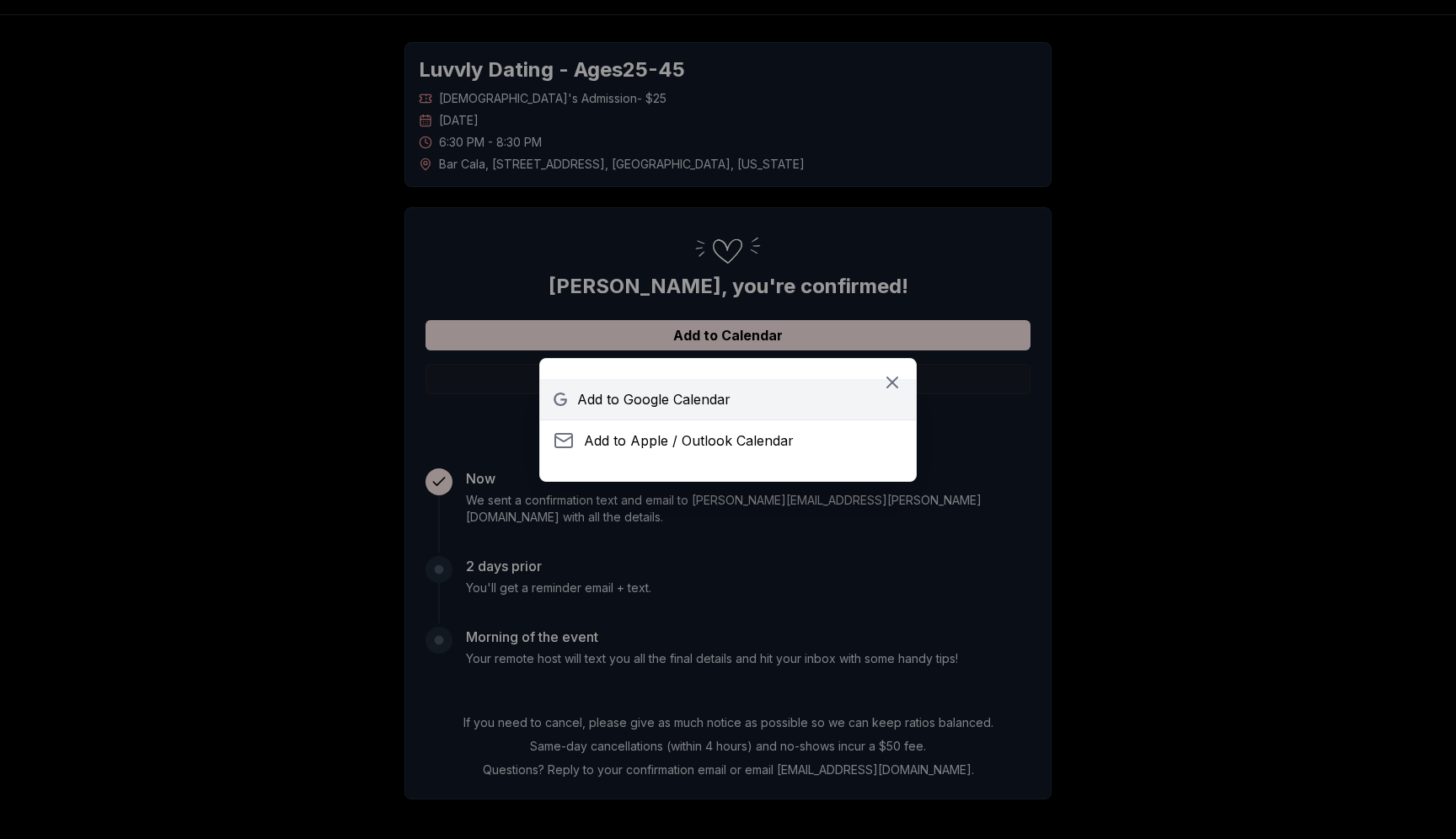
click at [778, 389] on link "Add to Google Calendar" at bounding box center [728, 399] width 376 height 40
